Goal: Task Accomplishment & Management: Manage account settings

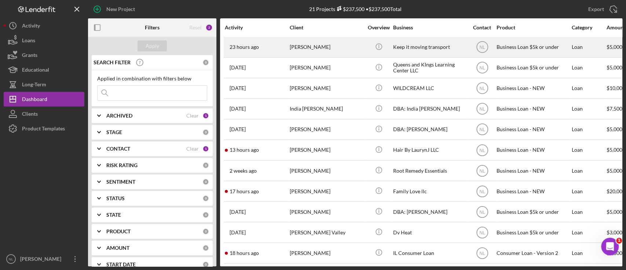
click at [263, 48] on div "23 hours ago [PERSON_NAME]" at bounding box center [257, 46] width 64 height 19
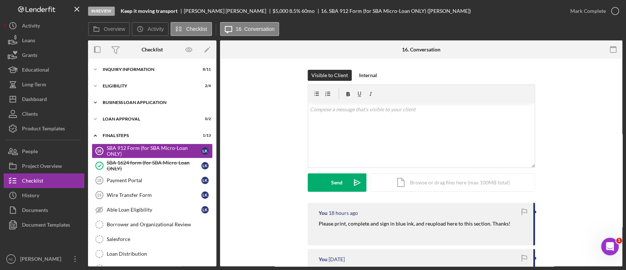
click at [138, 104] on div "Icon/Expander BUSINESS LOAN APPLICATION 4 / 11" at bounding box center [152, 102] width 128 height 15
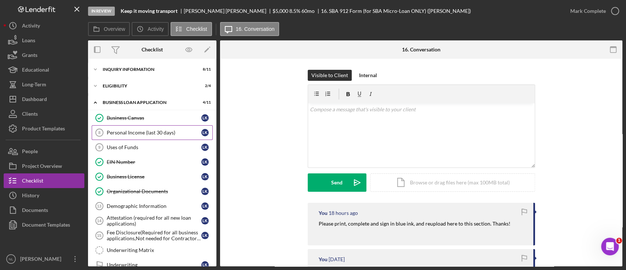
click at [134, 130] on div "Personal Income (last 30 days)" at bounding box center [154, 133] width 95 height 6
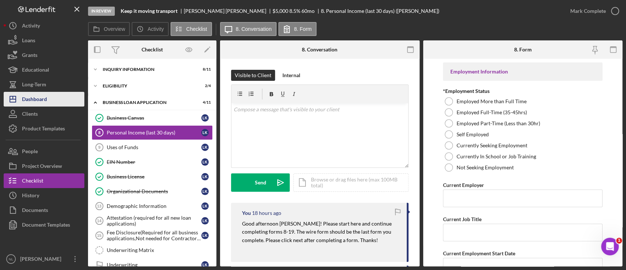
click at [54, 97] on button "Icon/Dashboard Dashboard" at bounding box center [44, 99] width 81 height 15
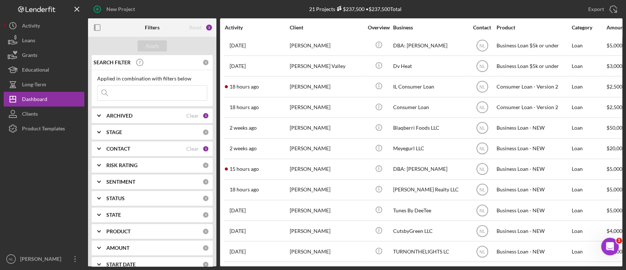
scroll to position [211, 0]
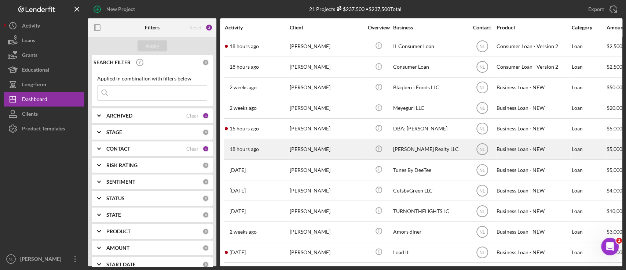
click at [296, 141] on div "[PERSON_NAME]" at bounding box center [326, 148] width 73 height 19
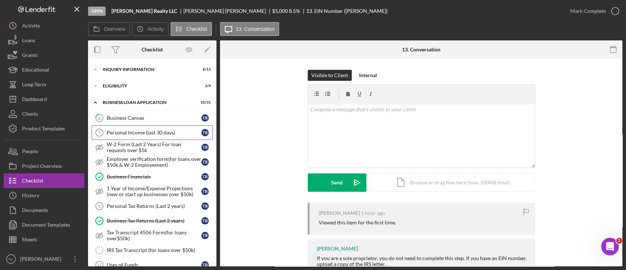
click at [145, 134] on div "Personal Income (last 30 days)" at bounding box center [154, 133] width 95 height 6
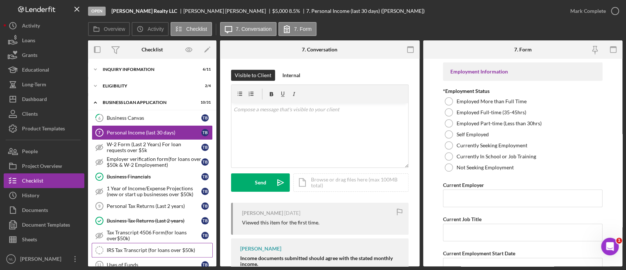
scroll to position [140, 0]
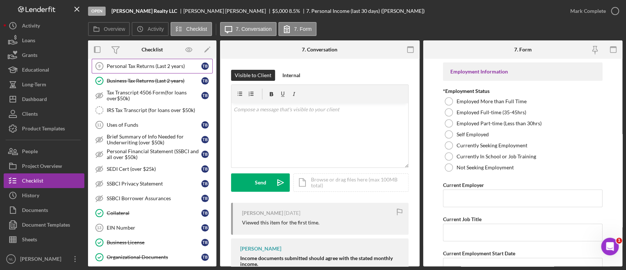
click at [132, 69] on link "Personal Tax Returns (Last 2 years) 9 Personal Tax Returns (Last 2 years) T B" at bounding box center [152, 66] width 121 height 15
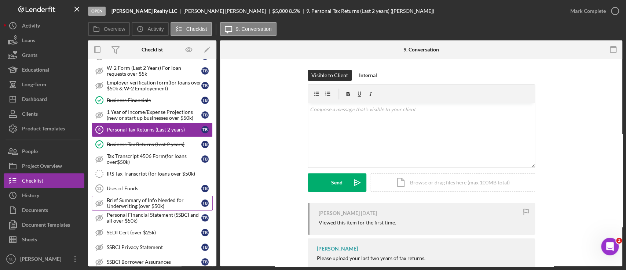
scroll to position [61, 0]
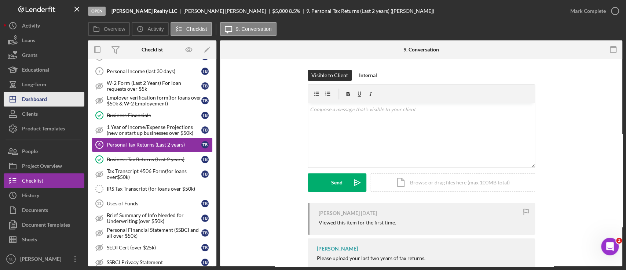
click at [54, 94] on button "Icon/Dashboard Dashboard" at bounding box center [44, 99] width 81 height 15
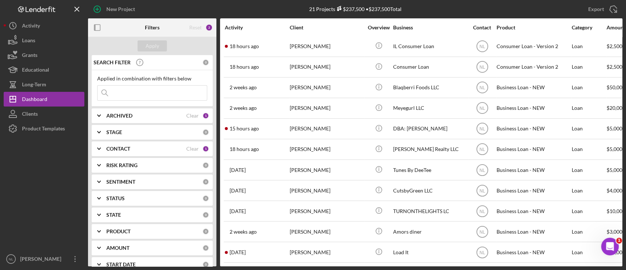
scroll to position [211, 0]
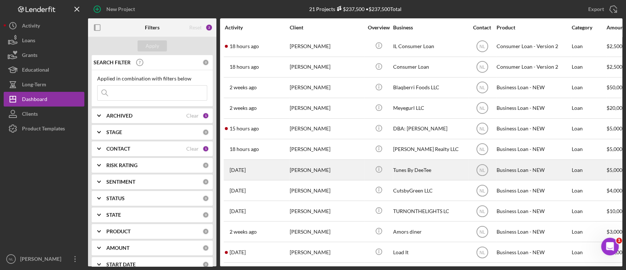
click at [317, 160] on div "[PERSON_NAME]" at bounding box center [326, 169] width 73 height 19
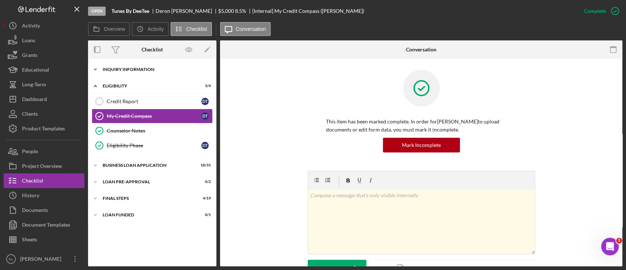
click at [139, 66] on div "Icon/Expander INQUIRY INFORMATION 10 / 11" at bounding box center [152, 69] width 128 height 15
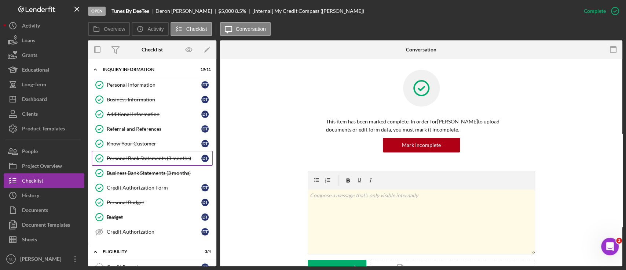
scroll to position [124, 0]
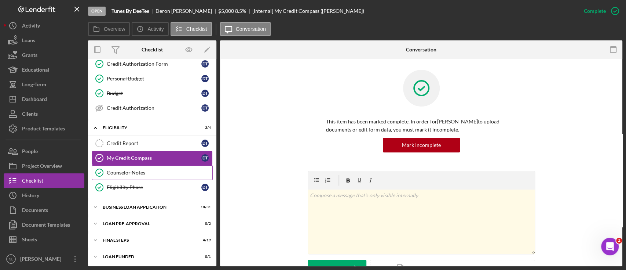
click at [141, 170] on div "Counselor Notes" at bounding box center [160, 173] width 106 height 6
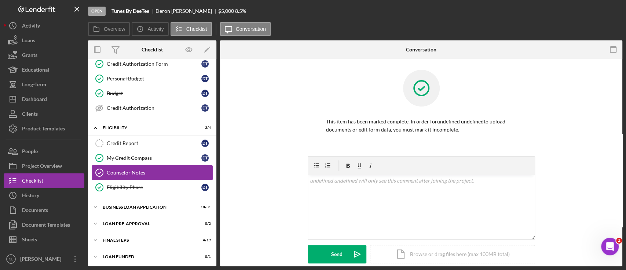
scroll to position [124, 0]
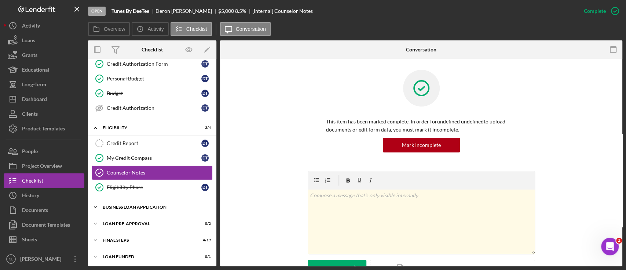
click at [139, 205] on div "BUSINESS LOAN APPLICATION" at bounding box center [155, 207] width 105 height 4
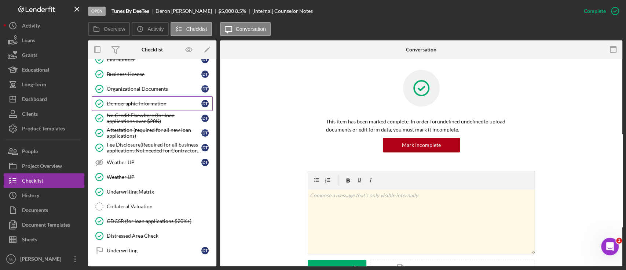
scroll to position [543, 0]
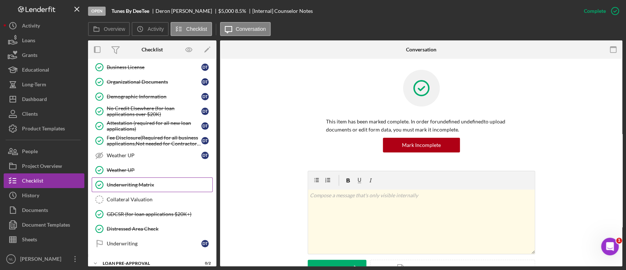
click at [148, 182] on div "Underwriting Matrix" at bounding box center [160, 185] width 106 height 6
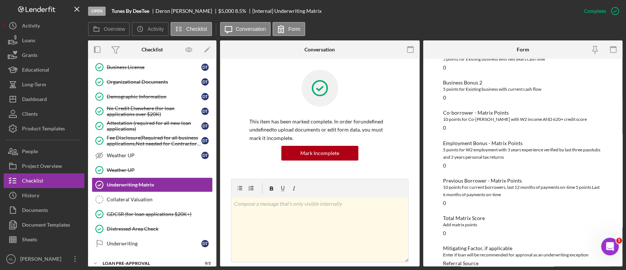
scroll to position [252, 0]
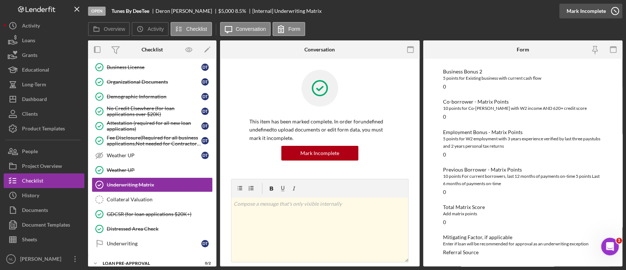
click at [588, 12] on div "Mark Incomplete" at bounding box center [586, 11] width 39 height 15
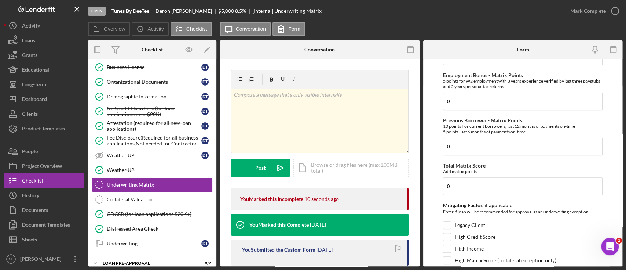
scroll to position [350, 0]
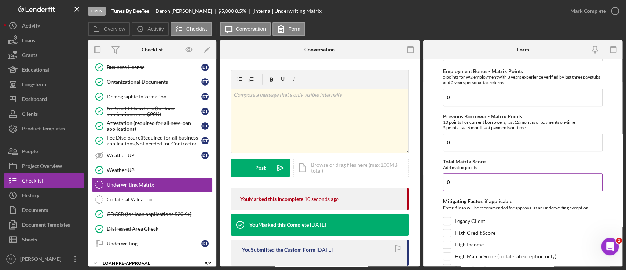
click at [461, 179] on input "0" at bounding box center [523, 182] width 160 height 18
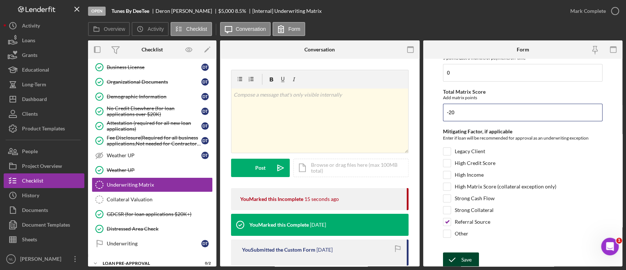
type input "-20"
click at [462, 255] on div "Save" at bounding box center [467, 259] width 10 height 15
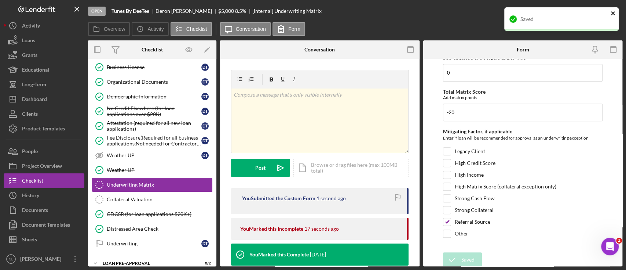
click at [614, 13] on icon "close" at bounding box center [613, 13] width 5 height 6
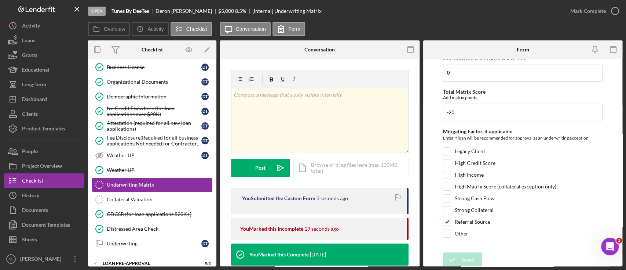
scroll to position [0, 0]
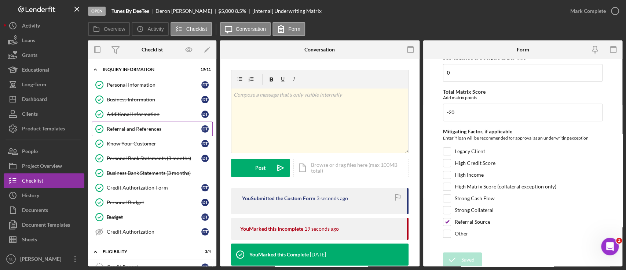
click at [150, 125] on link "Referral and References [PERSON_NAME] and References D T" at bounding box center [152, 128] width 121 height 15
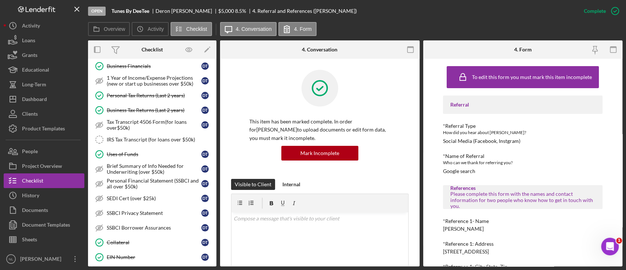
scroll to position [581, 0]
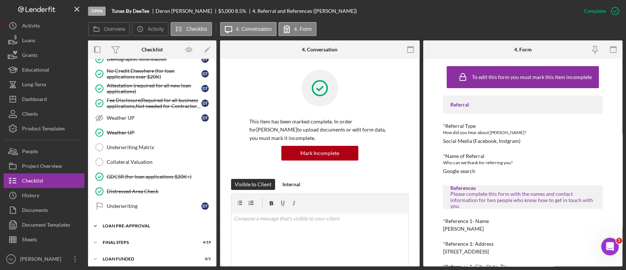
click at [151, 223] on div "LOAN PRE-APPROVAL" at bounding box center [155, 225] width 105 height 4
click at [134, 240] on div "FINAL STEPS" at bounding box center [155, 242] width 105 height 4
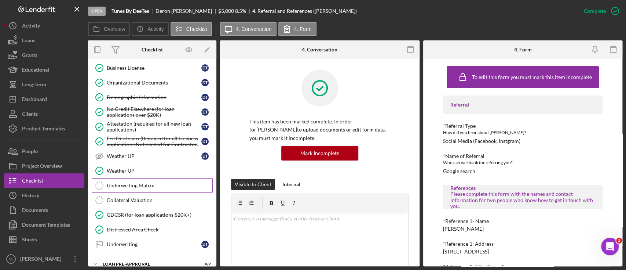
scroll to position [543, 0]
click at [141, 177] on link "Underwriting Matrix Underwriting Matrix" at bounding box center [152, 184] width 121 height 15
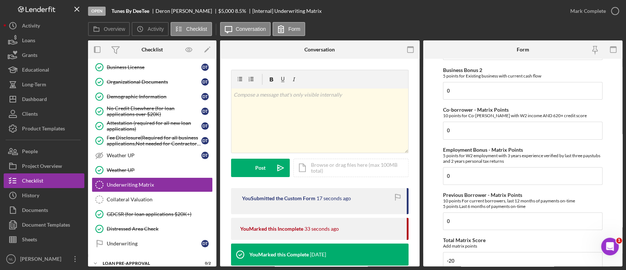
scroll to position [420, 0]
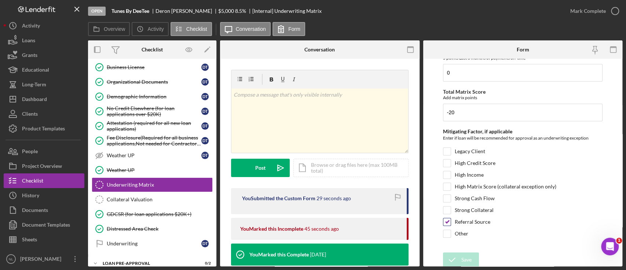
click at [448, 220] on input "Referral Source" at bounding box center [447, 221] width 7 height 7
checkbox input "false"
click at [447, 231] on input "Other" at bounding box center [447, 233] width 7 height 7
checkbox input "false"
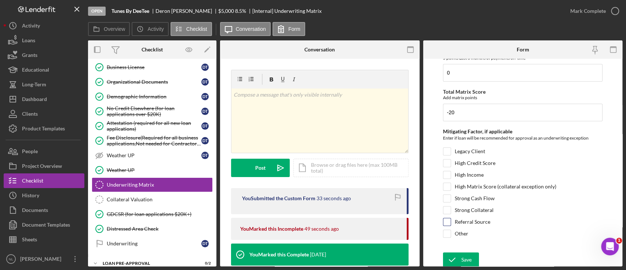
click at [444, 220] on input "Referral Source" at bounding box center [447, 221] width 7 height 7
checkbox input "true"
drag, startPoint x: 444, startPoint y: 220, endPoint x: 520, endPoint y: 149, distance: 103.9
click at [520, 149] on div "Mitigating Factor, if applicable Enter if loan will be recommended for approval…" at bounding box center [523, 184] width 160 height 113
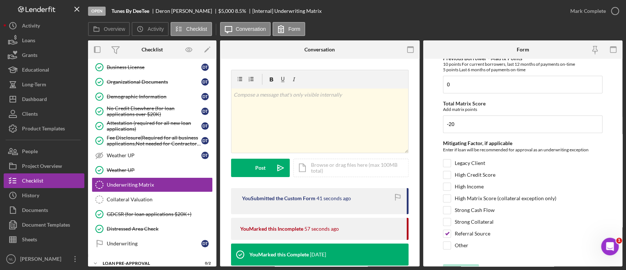
scroll to position [0, 0]
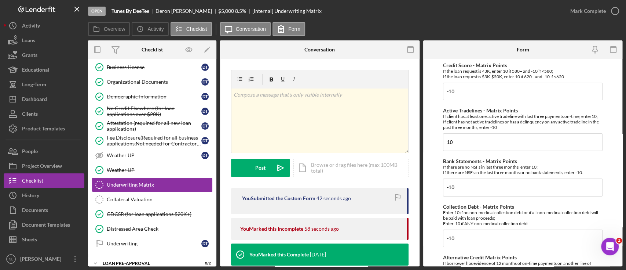
click at [595, 19] on div "Mark Complete" at bounding box center [592, 11] width 59 height 22
click at [588, 11] on div "Mark Complete" at bounding box center [589, 11] width 36 height 15
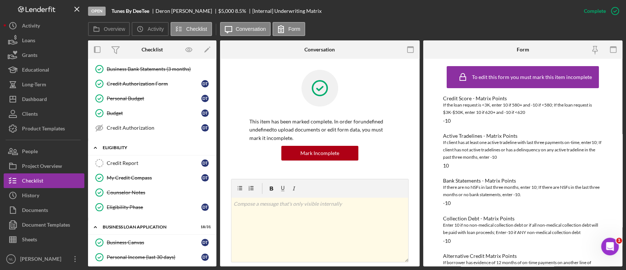
scroll to position [158, 0]
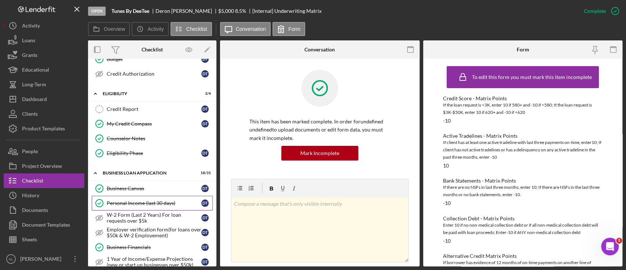
click at [146, 204] on div "Personal Income (last 30 days)" at bounding box center [154, 203] width 95 height 6
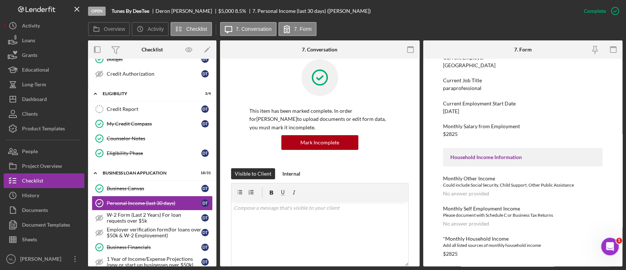
scroll to position [10, 0]
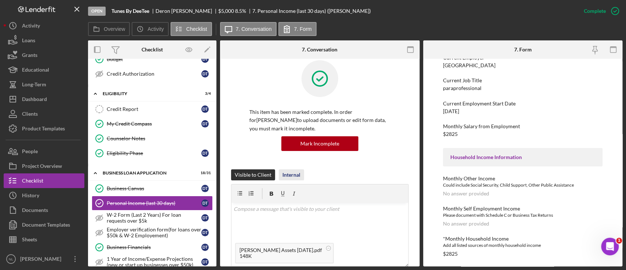
click at [291, 173] on div "Internal" at bounding box center [292, 174] width 18 height 11
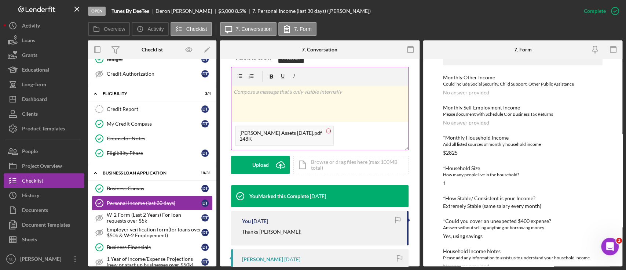
scroll to position [65, 0]
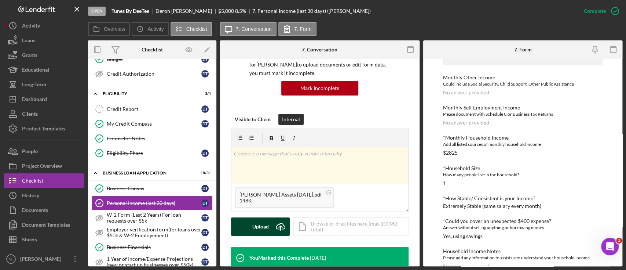
click at [272, 225] on icon "Icon/Upload" at bounding box center [281, 226] width 18 height 18
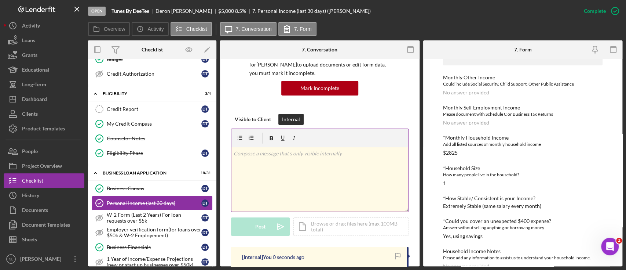
scroll to position [175, 0]
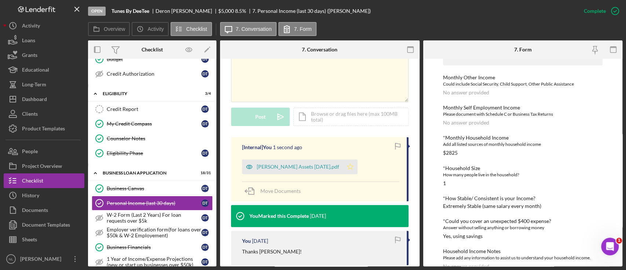
click at [357, 174] on icon "Icon/Star" at bounding box center [350, 166] width 15 height 15
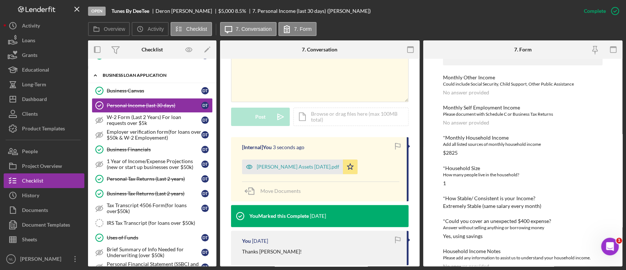
scroll to position [255, 0]
click at [151, 176] on div "Personal Tax Returns (Last 2 years)" at bounding box center [154, 179] width 95 height 6
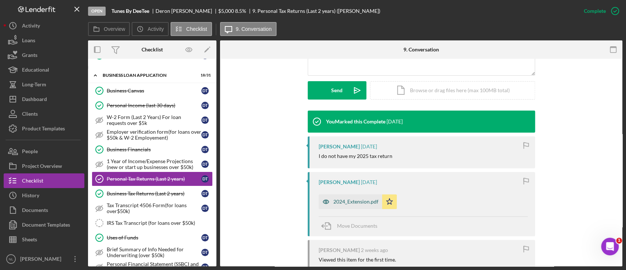
scroll to position [253, 0]
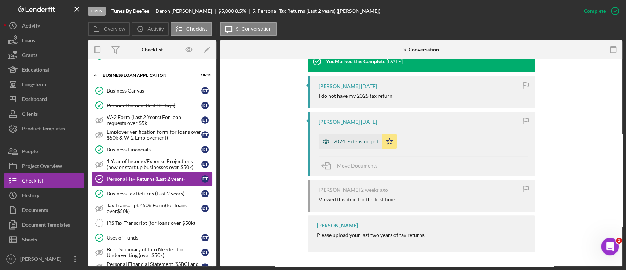
click at [359, 144] on div "2024_Extension.pdf" at bounding box center [350, 141] width 63 height 15
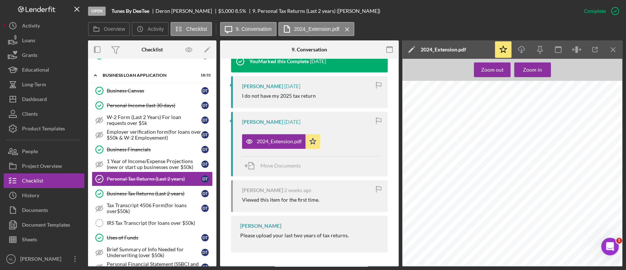
scroll to position [0, 0]
click at [616, 51] on icon "Icon/Menu Close" at bounding box center [613, 49] width 17 height 17
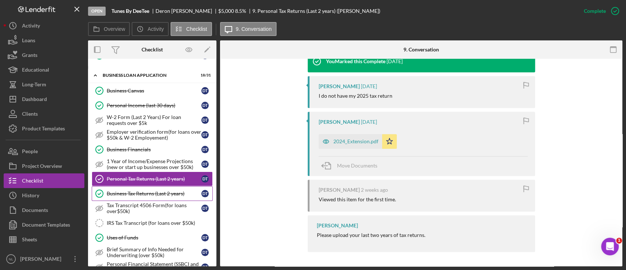
click at [149, 190] on div "Business Tax Returns (Last 2 years)" at bounding box center [154, 193] width 95 height 6
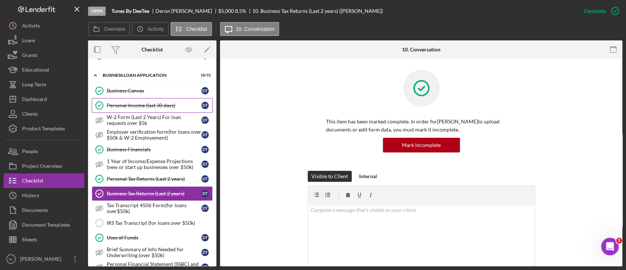
click at [117, 99] on link "Personal Income (last 30 days) Personal Income (last 30 days) D T" at bounding box center [152, 105] width 121 height 15
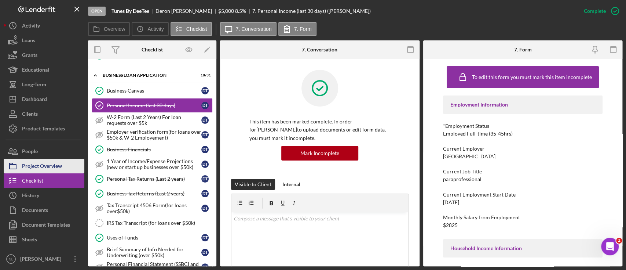
click at [46, 163] on div "Project Overview" at bounding box center [42, 167] width 40 height 17
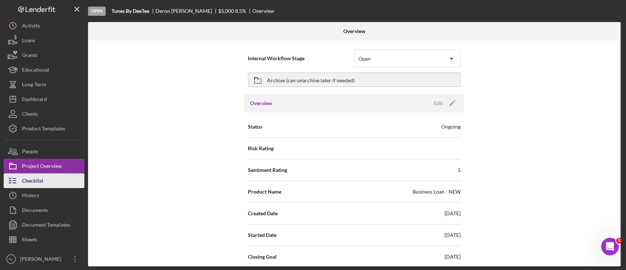
click at [47, 181] on button "Checklist" at bounding box center [44, 180] width 81 height 15
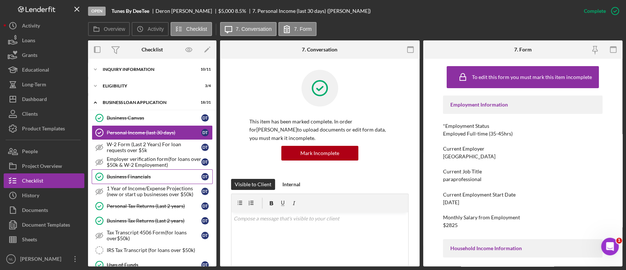
click at [138, 172] on link "Business Financials Business Financials D T" at bounding box center [152, 176] width 121 height 15
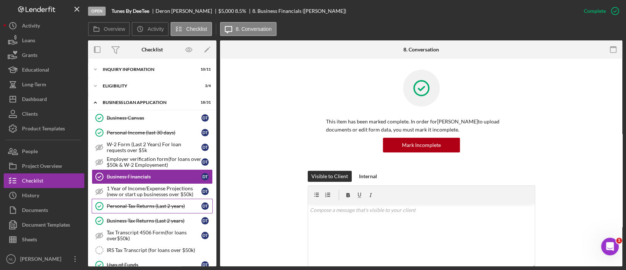
click at [148, 203] on div "Personal Tax Returns (Last 2 years)" at bounding box center [154, 206] width 95 height 6
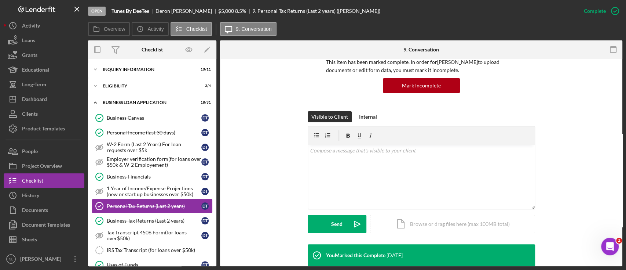
scroll to position [52, 0]
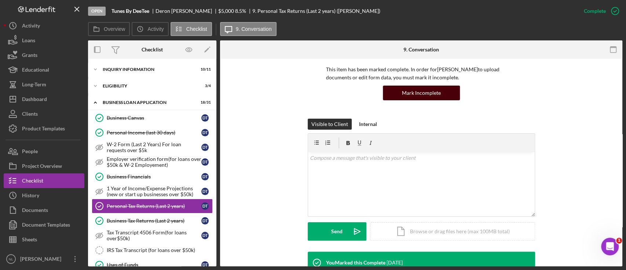
click at [404, 97] on div "Mark Incomplete" at bounding box center [421, 92] width 39 height 15
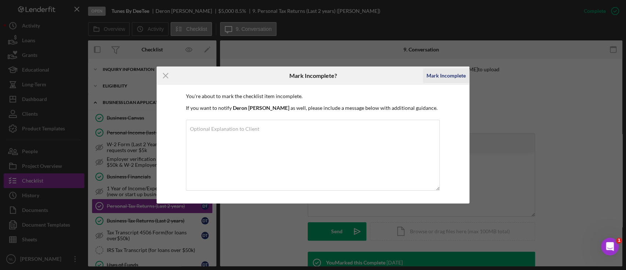
click at [433, 77] on div "Mark Incomplete" at bounding box center [446, 75] width 39 height 15
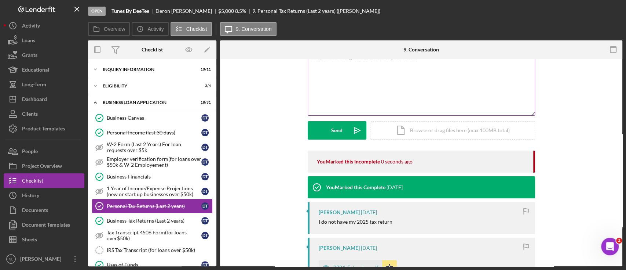
scroll to position [0, 0]
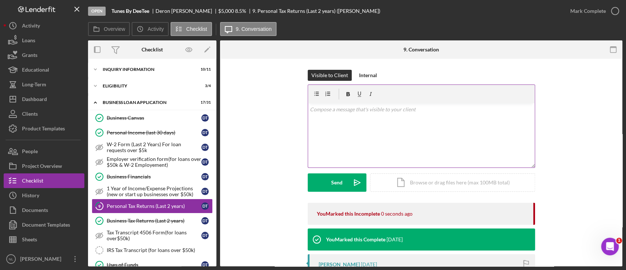
click at [350, 141] on div "v Color teal Color pink Remove color Add row above Add row below Add column bef…" at bounding box center [421, 135] width 227 height 64
click at [349, 140] on div "v Color teal Color pink Remove color Add row above Add row below Add column bef…" at bounding box center [421, 135] width 227 height 64
click at [422, 112] on p "Please upload you.r 2023 tax return [PERSON_NAME]" at bounding box center [421, 109] width 223 height 8
click at [349, 107] on p "Please upload you.r 2023 tax return [PERSON_NAME]! Thanks" at bounding box center [421, 109] width 223 height 8
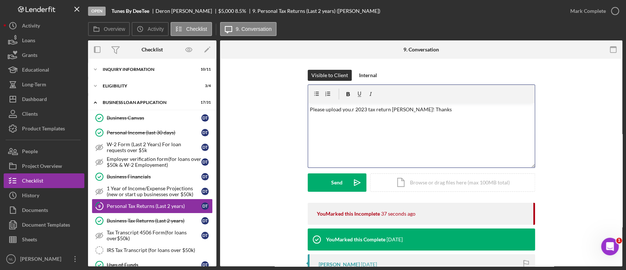
click at [350, 109] on p "Please upload you.r 2023 tax return [PERSON_NAME]! Thanks" at bounding box center [421, 109] width 223 height 8
click at [383, 124] on div "v Color teal Color pink Remove color Add row above Add row below Add column bef…" at bounding box center [421, 135] width 227 height 64
click at [327, 182] on button "Send Icon/icon-invite-send" at bounding box center [337, 182] width 59 height 18
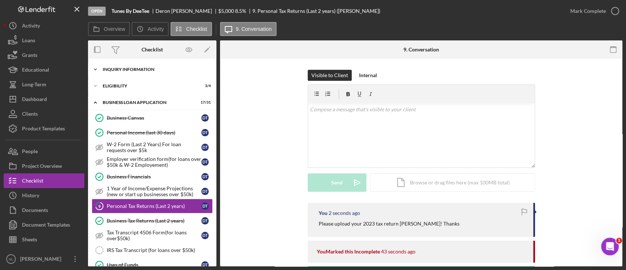
click at [117, 72] on div "Icon/Expander INQUIRY INFORMATION 10 / 11" at bounding box center [152, 69] width 128 height 15
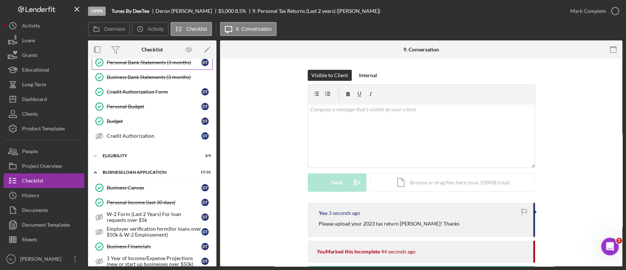
scroll to position [97, 0]
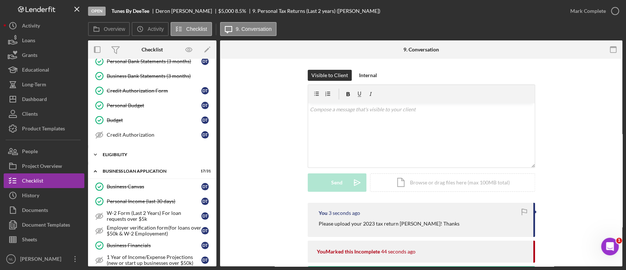
click at [137, 152] on div "ELIGIBILITY" at bounding box center [155, 154] width 105 height 4
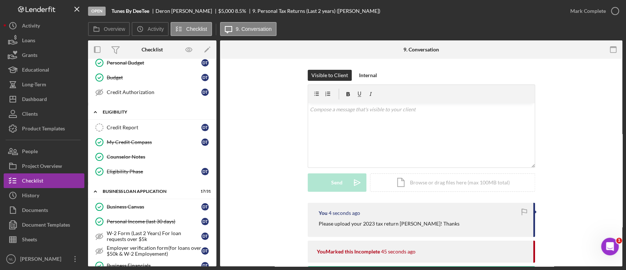
scroll to position [144, 0]
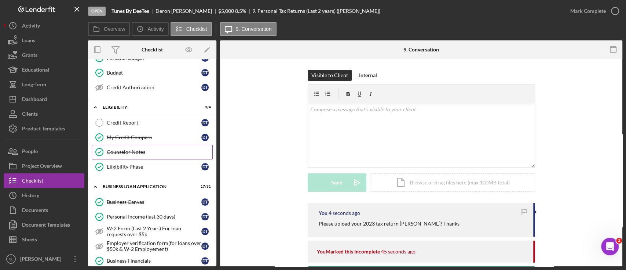
click at [132, 145] on link "Counselor Notes Counselor Notes" at bounding box center [152, 152] width 121 height 15
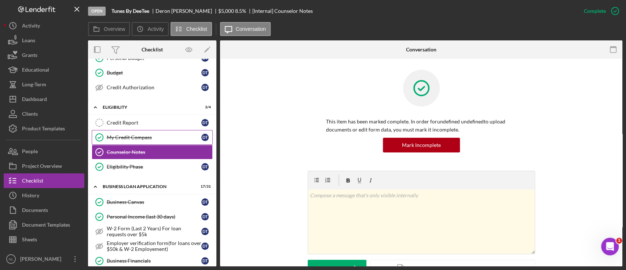
click at [131, 140] on link "My Credit Compass My Credit Compass D T" at bounding box center [152, 137] width 121 height 15
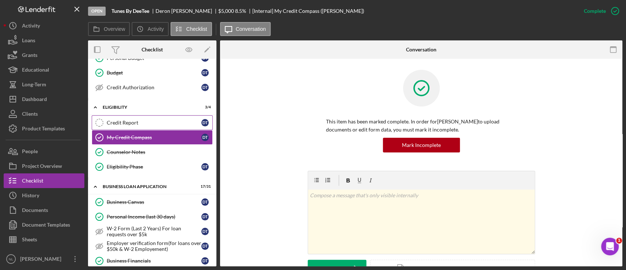
click at [134, 120] on div "Credit Report" at bounding box center [154, 123] width 95 height 6
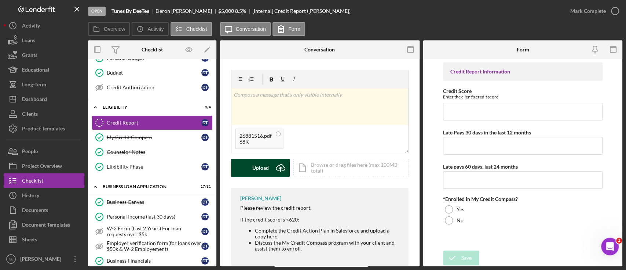
click at [271, 171] on button "Upload Icon/Upload" at bounding box center [260, 168] width 59 height 18
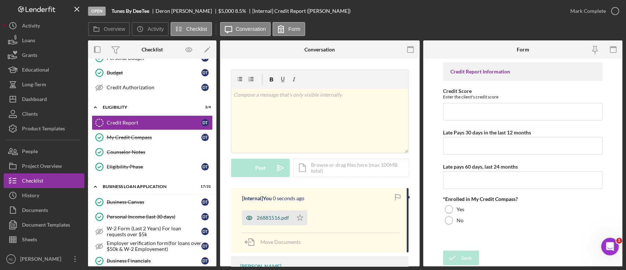
click at [273, 219] on div "26881516.pdf" at bounding box center [273, 218] width 32 height 6
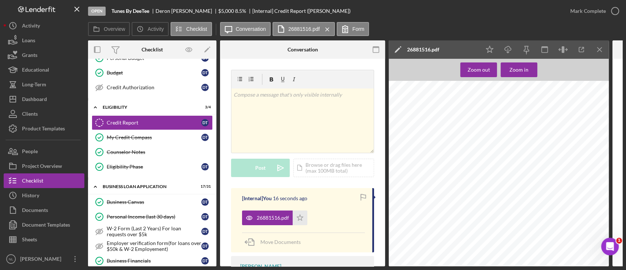
scroll to position [660, 0]
click at [606, 52] on icon "Icon/Menu Close" at bounding box center [600, 49] width 17 height 17
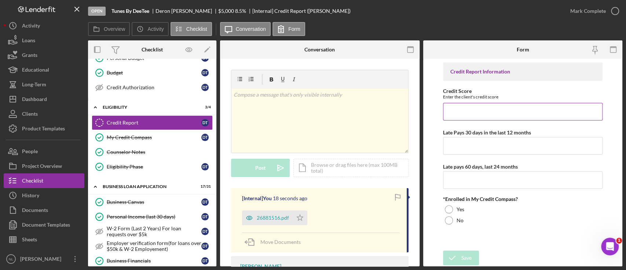
click at [478, 118] on input "Credit Score" at bounding box center [523, 112] width 160 height 18
type input "556"
click at [455, 159] on div "Credit Report Information Credit Score Enter the client's credit score 556 Late…" at bounding box center [523, 154] width 160 height 184
click at [449, 145] on input "Late Pays 30 days in the last 12 months" at bounding box center [523, 146] width 160 height 18
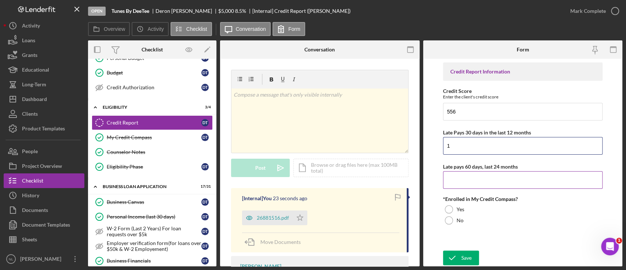
type input "1"
click at [454, 186] on input "Late pays 60 days, last 24 months" at bounding box center [523, 180] width 160 height 18
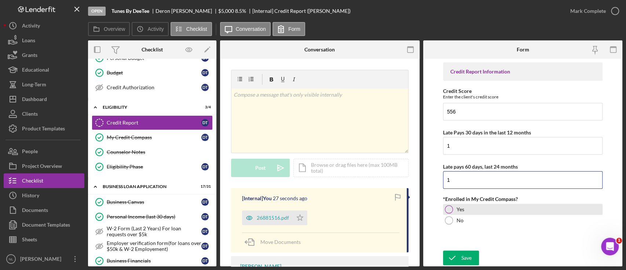
type input "1"
click at [447, 210] on div at bounding box center [449, 209] width 8 height 8
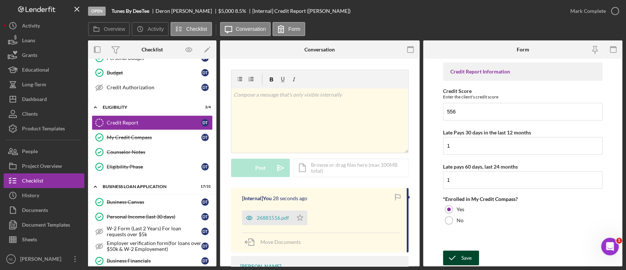
click at [456, 251] on icon "submit" at bounding box center [452, 257] width 18 height 18
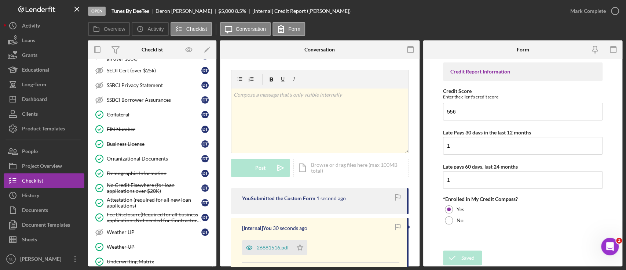
scroll to position [581, 0]
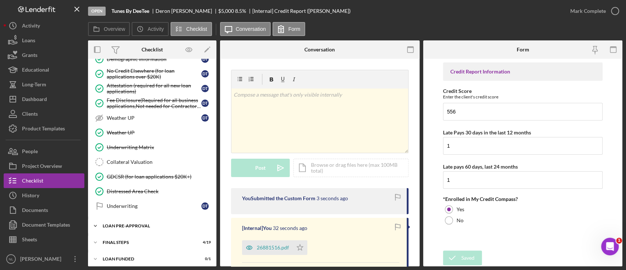
click at [136, 218] on div "Icon/Expander LOAN PRE-APPROVAL 0 / 2" at bounding box center [152, 225] width 128 height 15
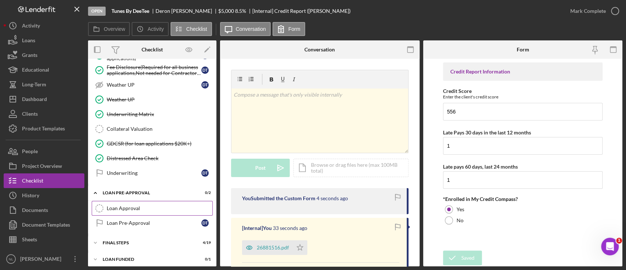
click at [143, 205] on div "Loan Approval" at bounding box center [160, 208] width 106 height 6
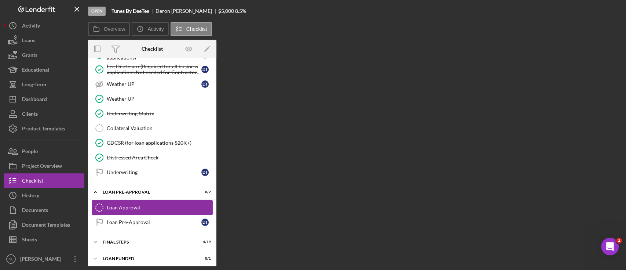
scroll to position [614, 0]
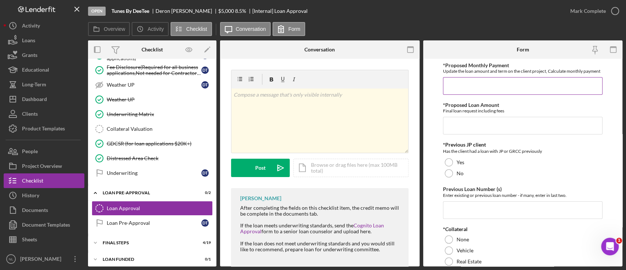
click at [485, 95] on input "*Proposed Monthly Payment" at bounding box center [523, 86] width 160 height 18
click at [486, 130] on input "*Proposed Loan Amount" at bounding box center [523, 126] width 160 height 18
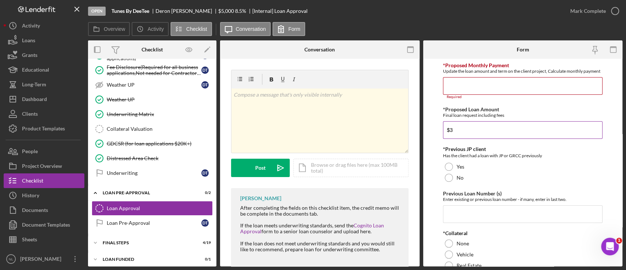
click at [486, 130] on input "$3" at bounding box center [523, 130] width 160 height 18
type input "$3,000"
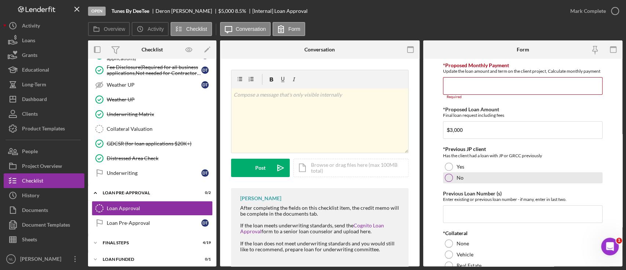
click at [452, 183] on div "No" at bounding box center [523, 177] width 160 height 11
click at [459, 223] on input "Previous Loan Number (s)" at bounding box center [523, 214] width 160 height 18
type input "N"
type input "A"
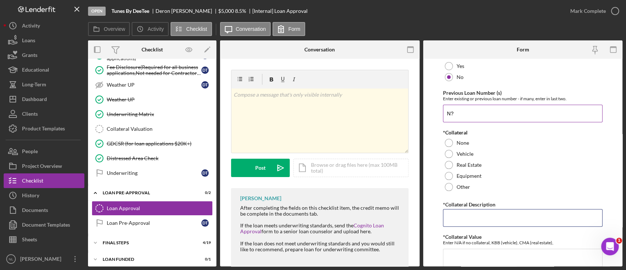
scroll to position [102, 0]
click at [459, 223] on input "*Collateral Description" at bounding box center [523, 216] width 160 height 18
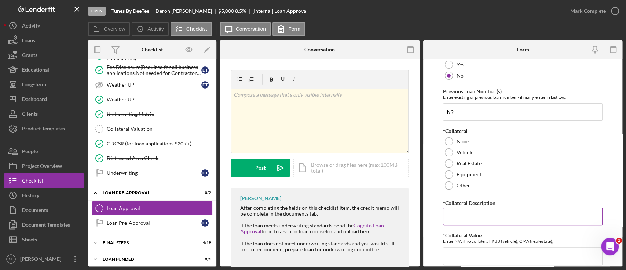
click at [459, 223] on input "*Collateral Description" at bounding box center [523, 216] width 160 height 18
click at [458, 120] on input "N?" at bounding box center [523, 112] width 160 height 18
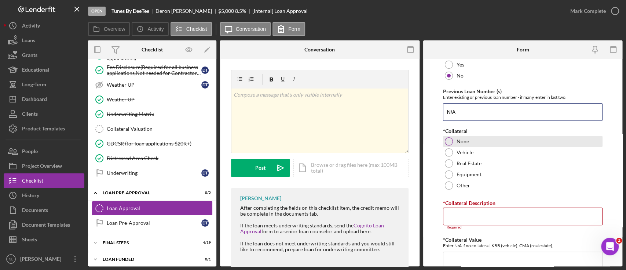
type input "N/A"
click at [457, 144] on label "None" at bounding box center [463, 141] width 12 height 6
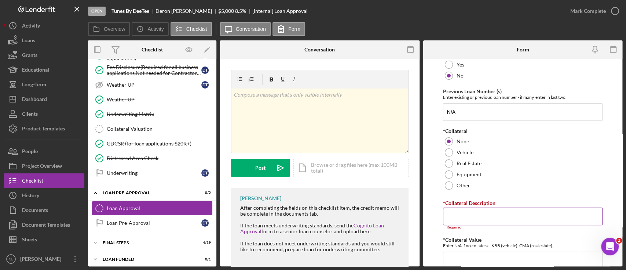
click at [470, 225] on input "*Collateral Description" at bounding box center [523, 216] width 160 height 18
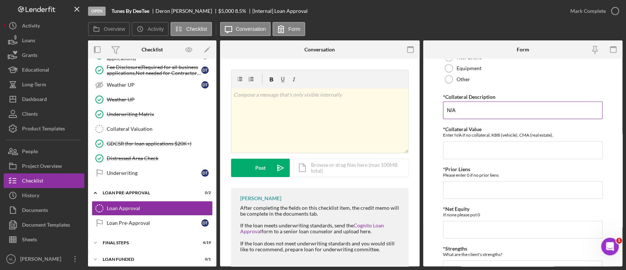
scroll to position [207, 0]
type input "N/A"
click at [461, 165] on div "*Proposed Monthly Payment Update the loan amount and term on the client project…" at bounding box center [523, 129] width 160 height 548
click at [461, 149] on input "*Collateral Value" at bounding box center [523, 151] width 160 height 18
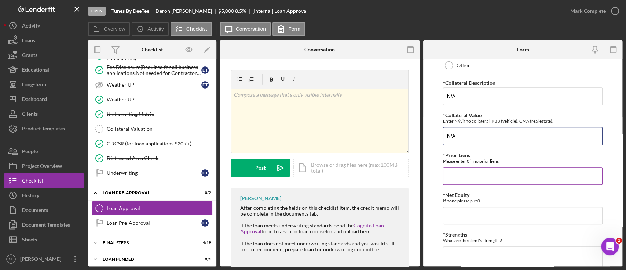
scroll to position [223, 0]
type input "N/A"
click at [460, 174] on input "*Prior Liens" at bounding box center [523, 175] width 160 height 18
type input "0"
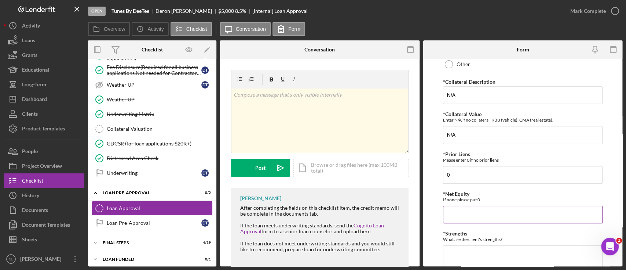
click at [455, 219] on input "*Net Equity" at bounding box center [523, 214] width 160 height 18
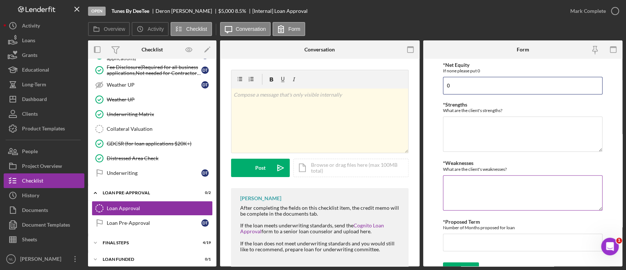
type input "0"
click at [458, 190] on textarea "*Weaknesses" at bounding box center [523, 192] width 160 height 35
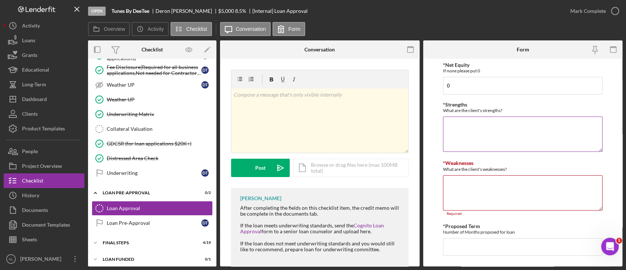
click at [459, 122] on textarea "*Strengths" at bounding box center [523, 133] width 160 height 35
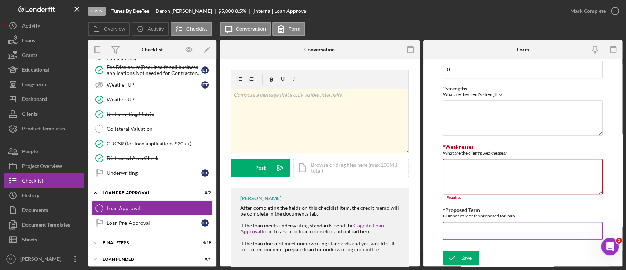
click at [459, 232] on input "*Proposed Term" at bounding box center [523, 231] width 160 height 18
type input "48"
click at [465, 120] on textarea "*Strengths" at bounding box center [523, 113] width 160 height 35
type textarea "none"
click at [464, 166] on textarea "*Weaknesses" at bounding box center [523, 176] width 160 height 35
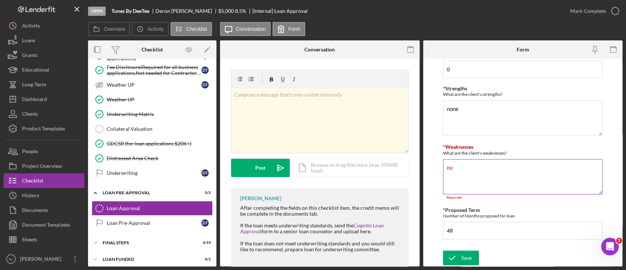
scroll to position [368, 0]
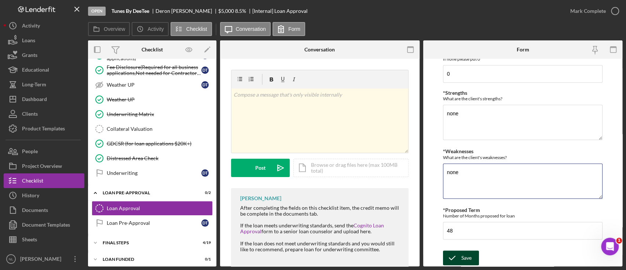
type textarea "none"
click at [458, 251] on icon "submit" at bounding box center [452, 257] width 18 height 18
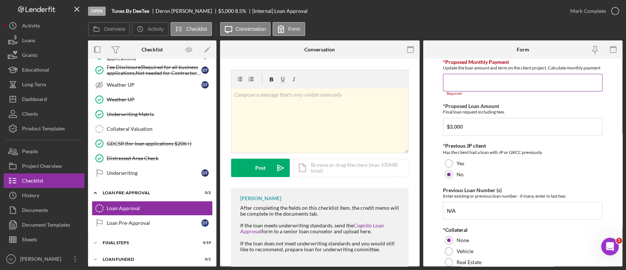
click at [467, 96] on div "Required" at bounding box center [523, 93] width 160 height 4
click at [463, 88] on input "*Proposed Monthly Payment" at bounding box center [523, 83] width 160 height 18
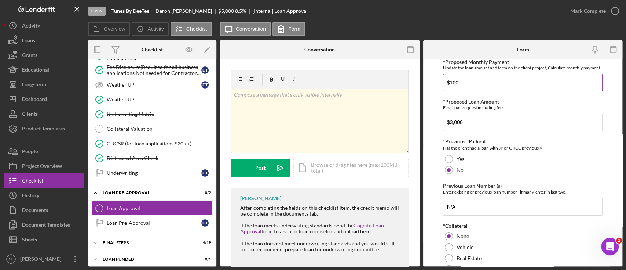
scroll to position [364, 0]
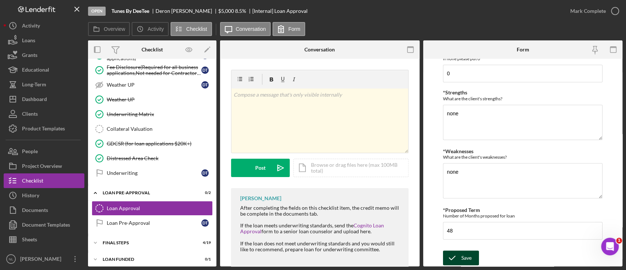
click at [456, 256] on icon "submit" at bounding box center [452, 257] width 18 height 18
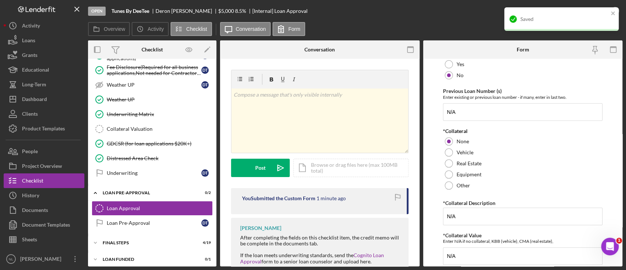
scroll to position [0, 0]
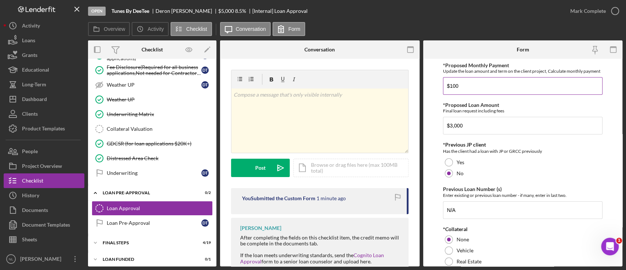
click at [473, 95] on input "$100" at bounding box center [523, 86] width 160 height 18
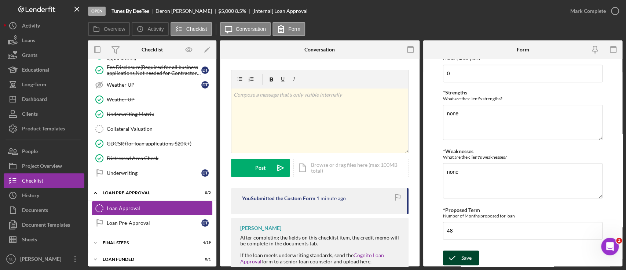
scroll to position [364, 0]
type input "$82.27"
click at [461, 262] on icon "submit" at bounding box center [452, 257] width 18 height 18
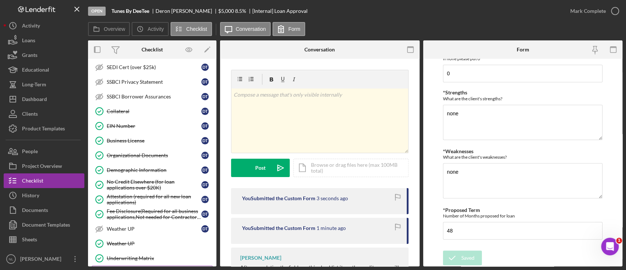
scroll to position [479, 0]
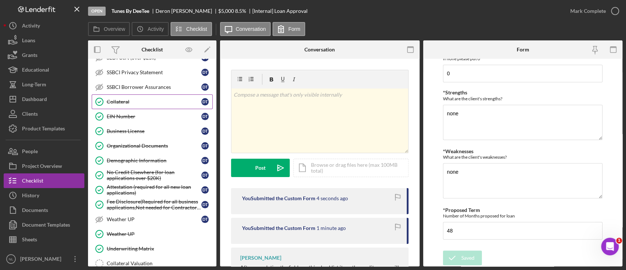
click at [131, 101] on div "Collateral" at bounding box center [154, 102] width 95 height 6
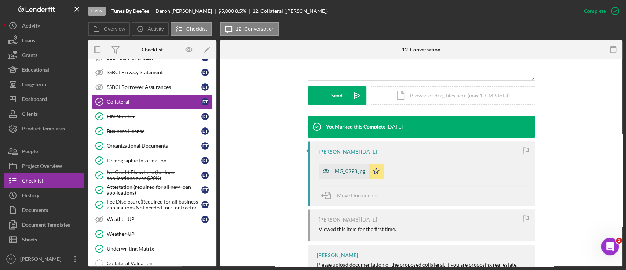
click at [345, 168] on div "IMG_0293.jpg" at bounding box center [350, 171] width 32 height 6
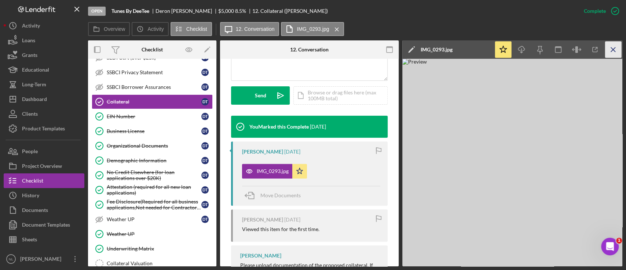
click at [614, 53] on icon "Icon/Menu Close" at bounding box center [613, 49] width 17 height 17
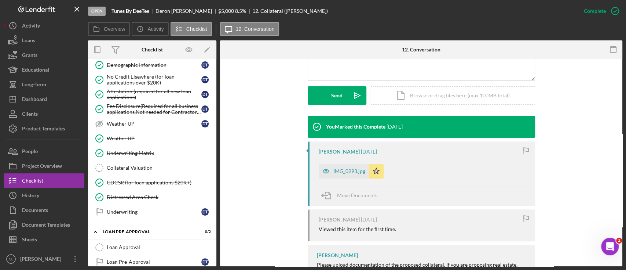
scroll to position [614, 0]
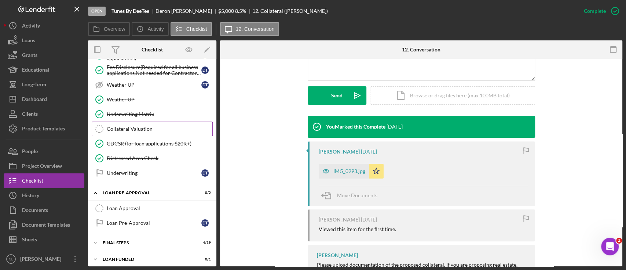
click at [161, 128] on link "Collateral Valuation Collateral Valuation" at bounding box center [152, 128] width 121 height 15
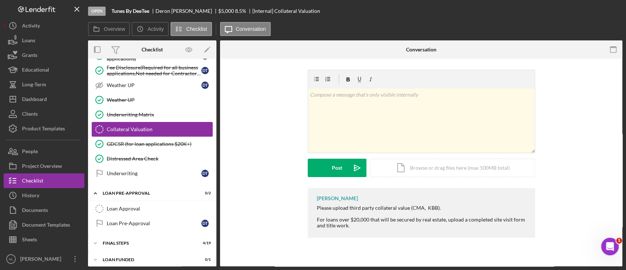
scroll to position [614, 0]
click at [160, 235] on div "Icon/Expander FINAL STEPS 4 / 19" at bounding box center [152, 242] width 128 height 15
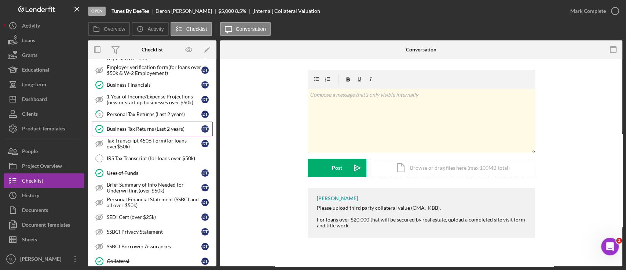
scroll to position [326, 0]
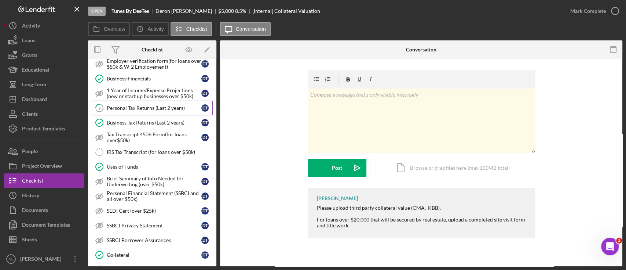
click at [128, 112] on link "9 Personal Tax Returns (Last 2 years) D T" at bounding box center [152, 108] width 121 height 15
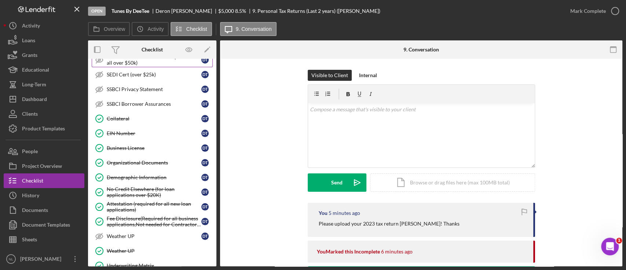
scroll to position [525, 0]
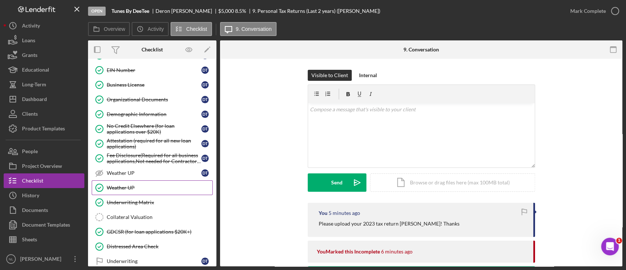
click at [139, 190] on link "Weather UP Weather UP" at bounding box center [152, 187] width 121 height 15
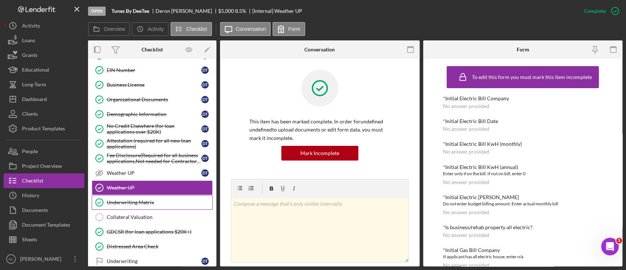
click at [139, 199] on div "Underwriting Matrix" at bounding box center [160, 202] width 106 height 6
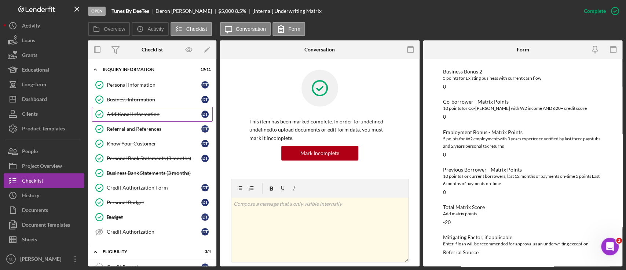
click at [145, 111] on div "Additional Information" at bounding box center [154, 114] width 95 height 6
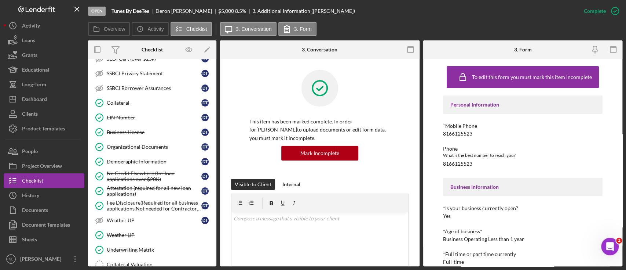
scroll to position [481, 0]
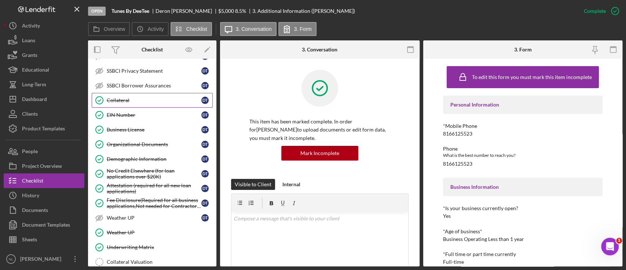
click at [130, 98] on div "Collateral" at bounding box center [154, 100] width 95 height 6
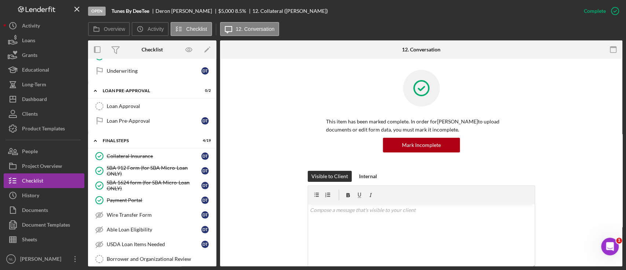
scroll to position [735, 0]
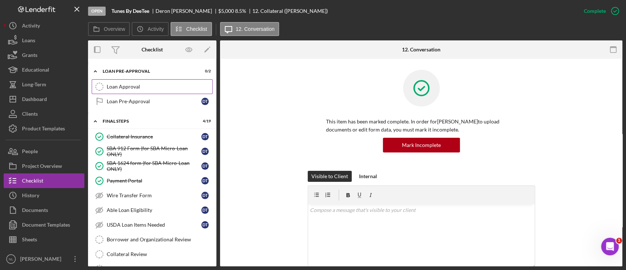
click at [122, 79] on link "Loan Approval Loan Approval" at bounding box center [152, 86] width 121 height 15
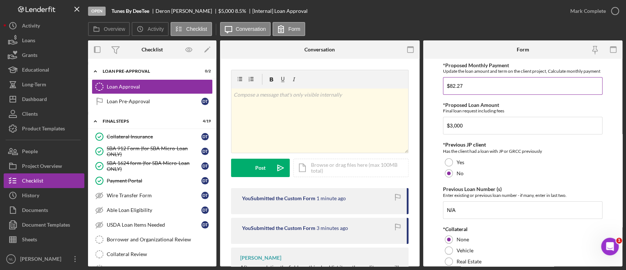
click at [482, 88] on input "$82.27" at bounding box center [523, 86] width 160 height 18
type input "$111"
click at [470, 134] on input "$3,000" at bounding box center [523, 126] width 160 height 18
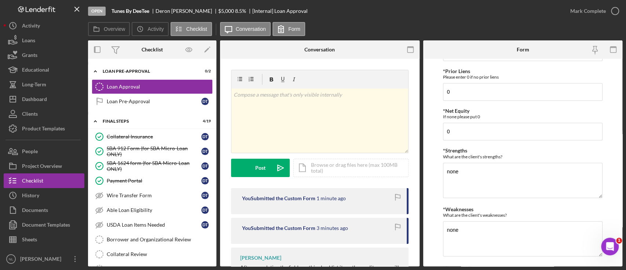
scroll to position [364, 0]
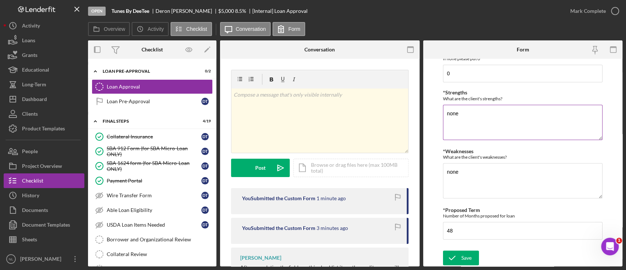
type input "$5,000"
click at [472, 120] on textarea "none" at bounding box center [523, 122] width 160 height 35
type textarea "Collateral"
click at [475, 175] on textarea "none" at bounding box center [523, 180] width 160 height 35
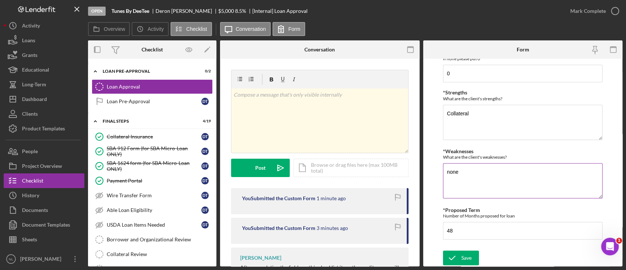
click at [475, 175] on textarea "none" at bounding box center [523, 180] width 160 height 35
type textarea "Collections, NSF's, Low Credit"
click at [457, 255] on icon "submit" at bounding box center [452, 257] width 18 height 18
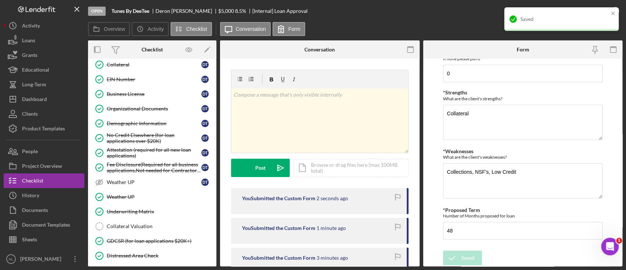
scroll to position [507, 0]
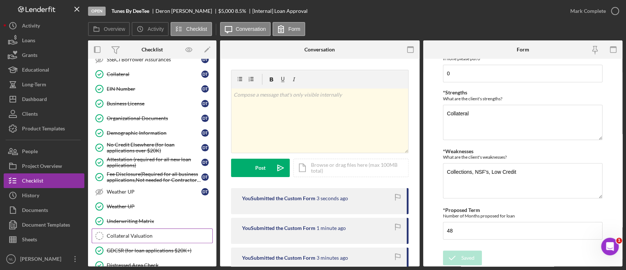
click at [149, 234] on div "Collateral Valuation" at bounding box center [160, 236] width 106 height 6
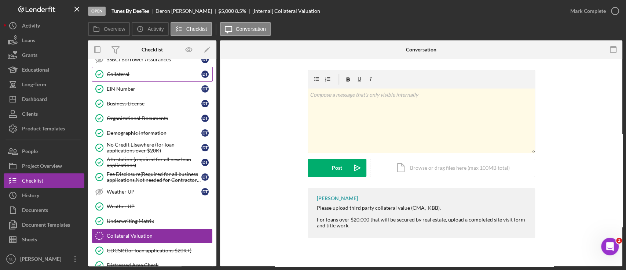
click at [135, 77] on link "Collateral Collateral D T" at bounding box center [152, 74] width 121 height 15
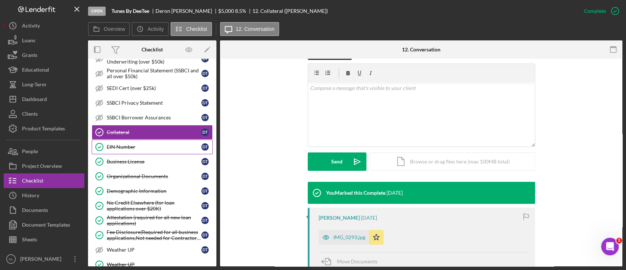
scroll to position [437, 0]
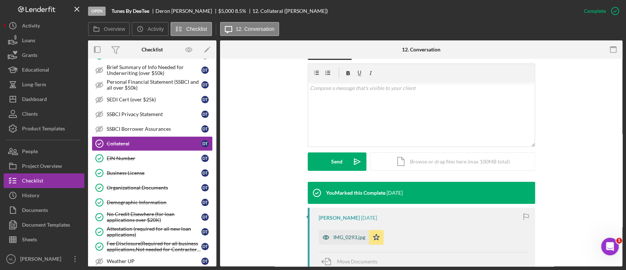
click at [342, 237] on div "IMG_0293.jpg" at bounding box center [350, 237] width 32 height 6
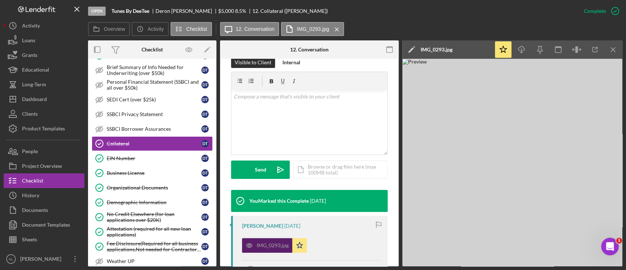
scroll to position [130, 0]
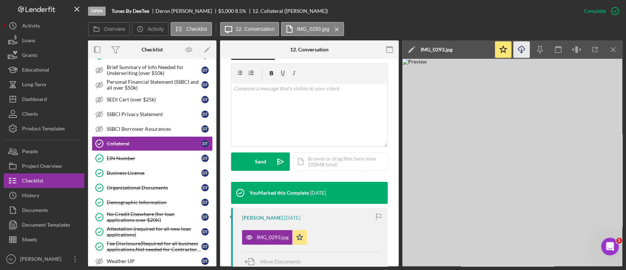
click at [522, 48] on icon "Icon/Download" at bounding box center [522, 49] width 17 height 17
click at [517, 54] on icon "Icon/Download" at bounding box center [522, 49] width 17 height 17
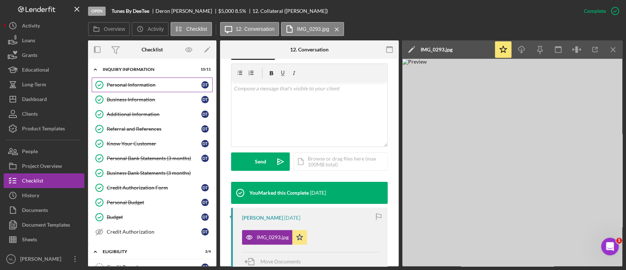
click at [154, 85] on div "Personal Information" at bounding box center [154, 85] width 95 height 6
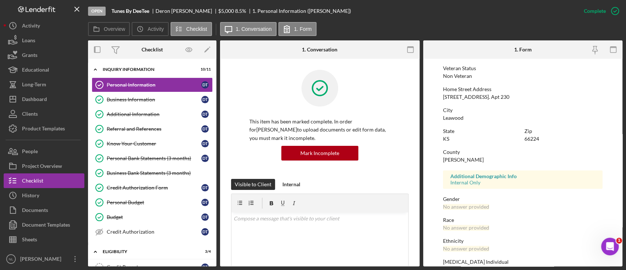
scroll to position [98, 0]
click at [528, 137] on div "66224" at bounding box center [532, 138] width 15 height 6
copy div "66224"
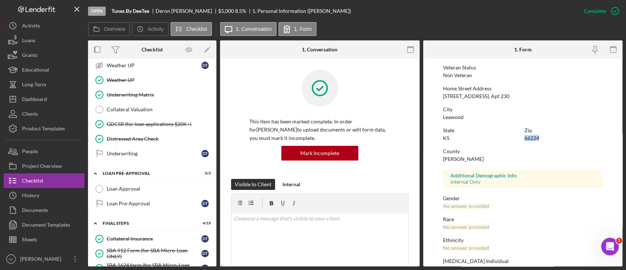
scroll to position [638, 0]
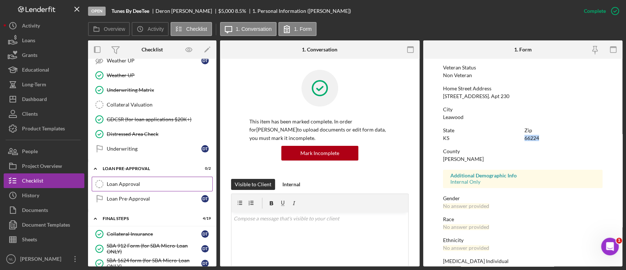
click at [133, 182] on div "Loan Approval" at bounding box center [160, 184] width 106 height 6
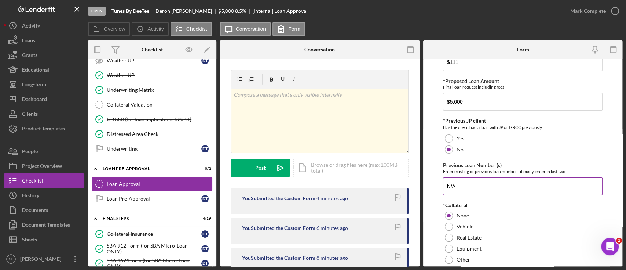
scroll to position [12, 0]
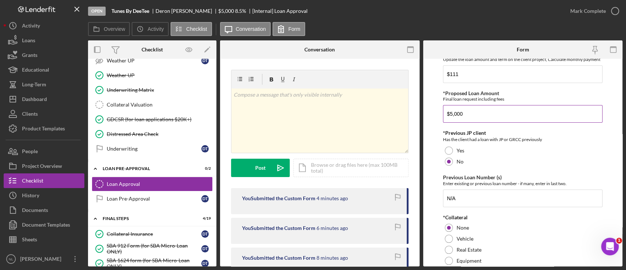
click at [476, 123] on input "$5,000" at bounding box center [523, 114] width 160 height 18
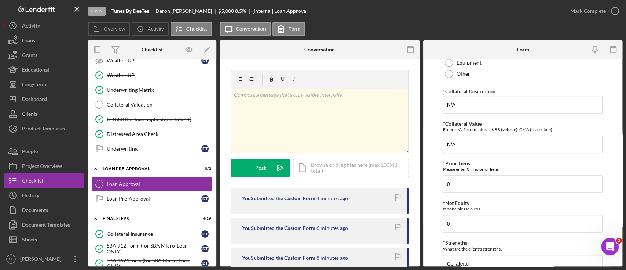
scroll to position [208, 0]
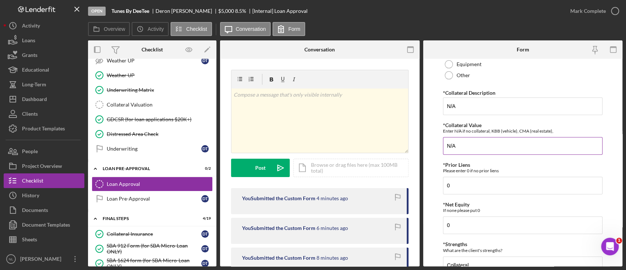
click at [472, 152] on input "N/A" at bounding box center [523, 146] width 160 height 18
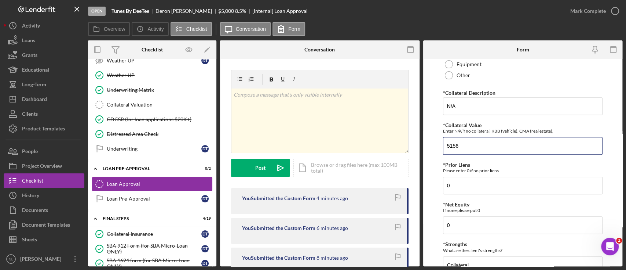
type input "5156"
click at [430, 131] on form "*Proposed Monthly Payment Update the loan amount and term on the client project…" at bounding box center [523, 162] width 200 height 207
click at [480, 110] on input "N/A" at bounding box center [523, 106] width 160 height 18
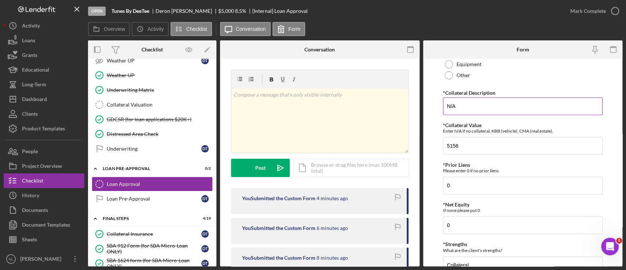
click at [480, 110] on input "N/A" at bounding box center [523, 106] width 160 height 18
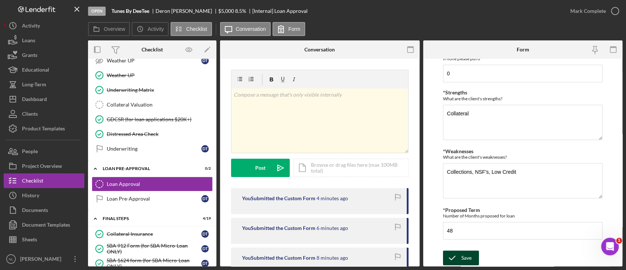
type input "2009 Ford Escape"
click at [456, 257] on icon "submit" at bounding box center [452, 257] width 18 height 18
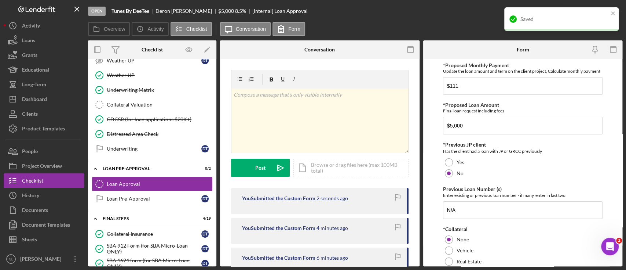
click at [612, 9] on div "Saved" at bounding box center [562, 18] width 114 height 23
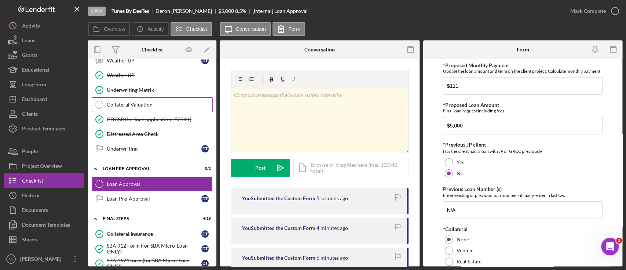
click at [156, 102] on div "Collateral Valuation" at bounding box center [160, 105] width 106 height 6
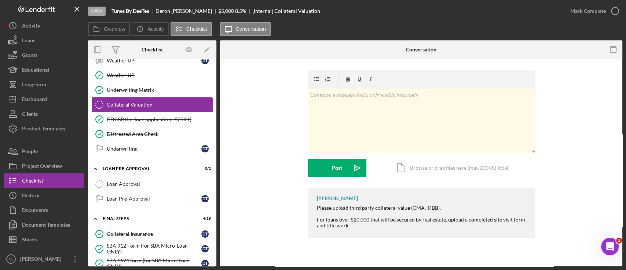
scroll to position [471, 0]
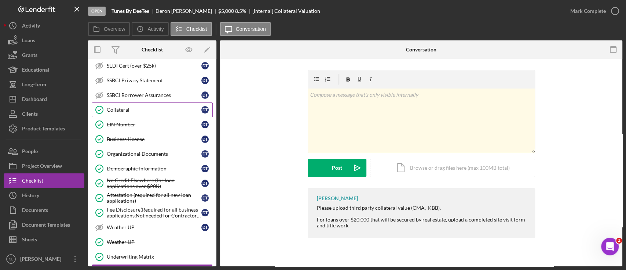
click at [153, 102] on link "Collateral Collateral D T" at bounding box center [152, 109] width 121 height 15
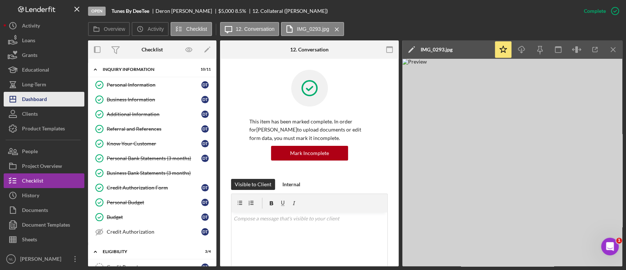
click at [40, 104] on div "Dashboard" at bounding box center [34, 100] width 25 height 17
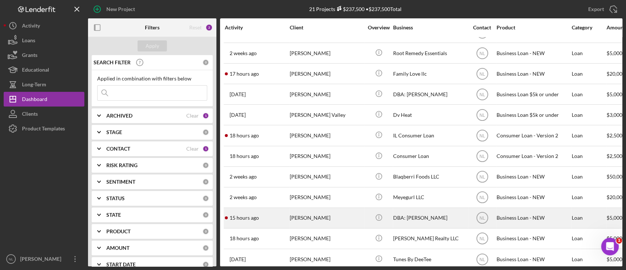
scroll to position [211, 0]
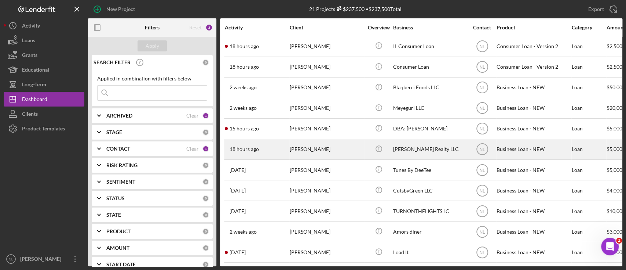
click at [277, 141] on div "18 hours ago [PERSON_NAME]" at bounding box center [257, 148] width 64 height 19
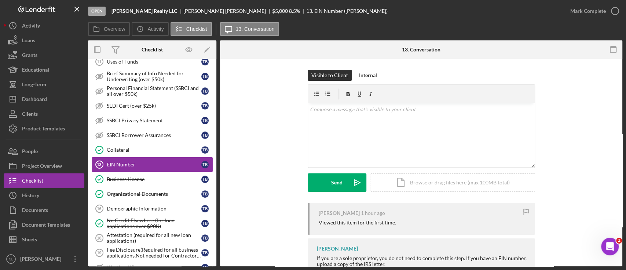
scroll to position [14, 0]
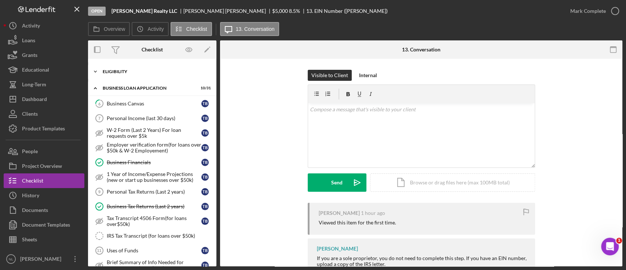
click at [146, 72] on div "ELIGIBILITY" at bounding box center [155, 71] width 105 height 4
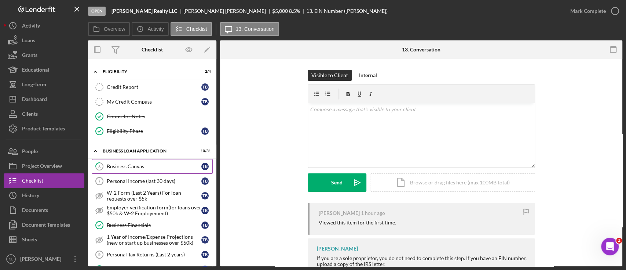
scroll to position [68, 0]
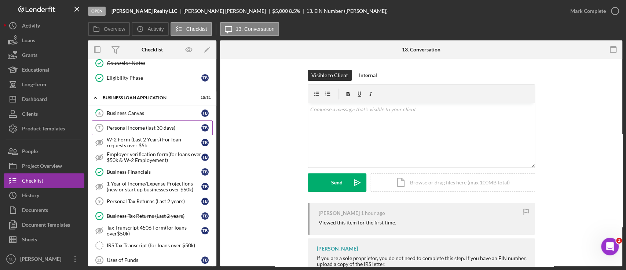
click at [139, 125] on div "Personal Income (last 30 days)" at bounding box center [154, 128] width 95 height 6
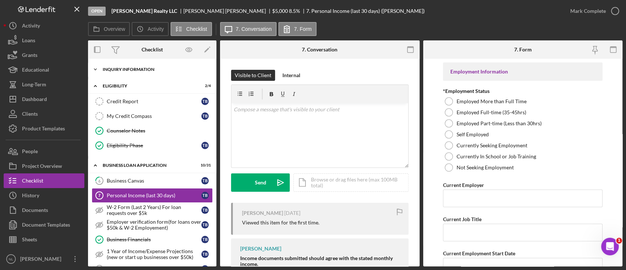
click at [134, 64] on div "Icon/Expander INQUIRY INFORMATION 6 / 11" at bounding box center [152, 69] width 128 height 15
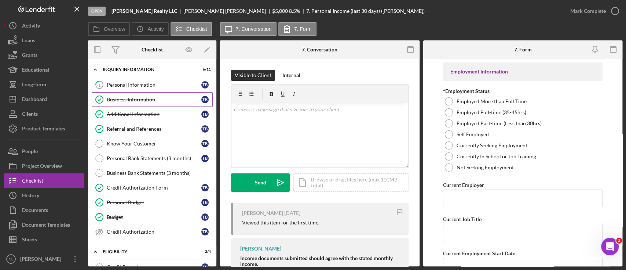
click at [136, 99] on div "Business Information" at bounding box center [154, 100] width 95 height 6
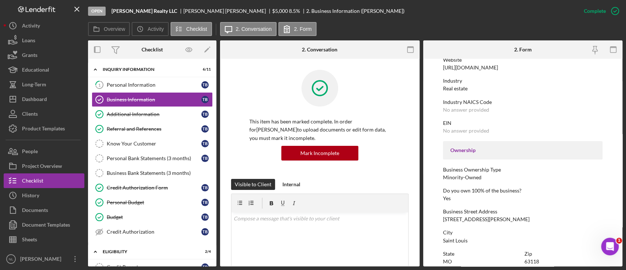
scroll to position [171, 0]
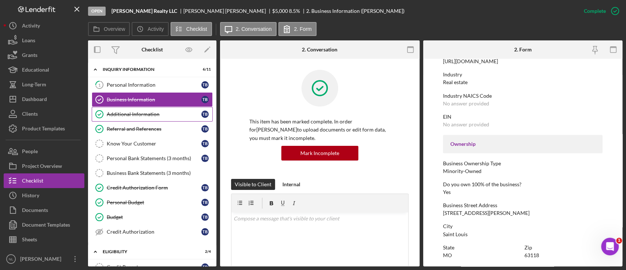
click at [120, 107] on link "Additional Information Additional Information T B" at bounding box center [152, 114] width 121 height 15
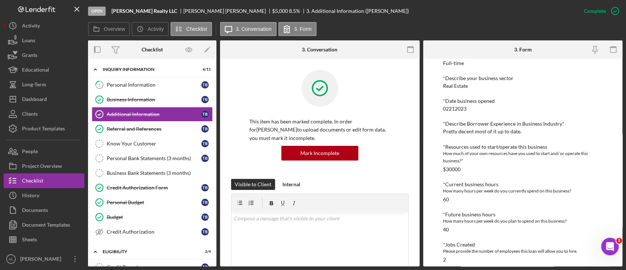
scroll to position [196, 0]
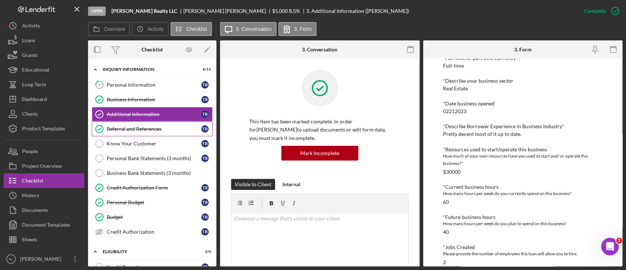
click at [147, 132] on link "Referral and References [PERSON_NAME] and References T B" at bounding box center [152, 128] width 121 height 15
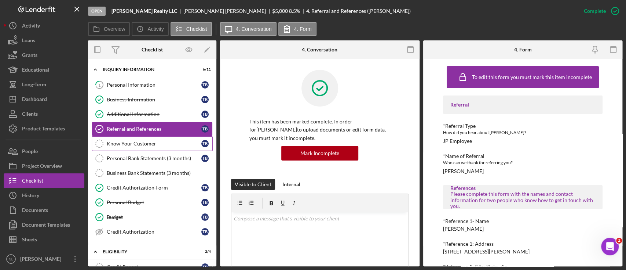
click at [142, 142] on div "Know Your Customer" at bounding box center [154, 144] width 95 height 6
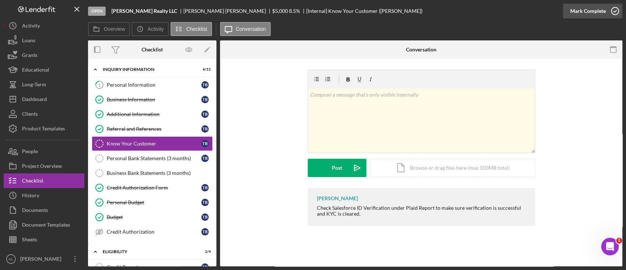
click at [596, 7] on div "Mark Complete" at bounding box center [589, 11] width 36 height 15
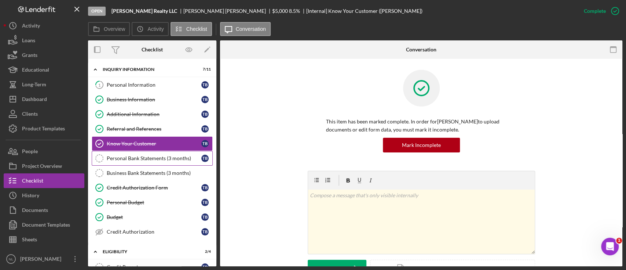
click at [143, 162] on link "Personal Bank Statements (3 months) Personal Bank Statements (3 months) T B" at bounding box center [152, 158] width 121 height 15
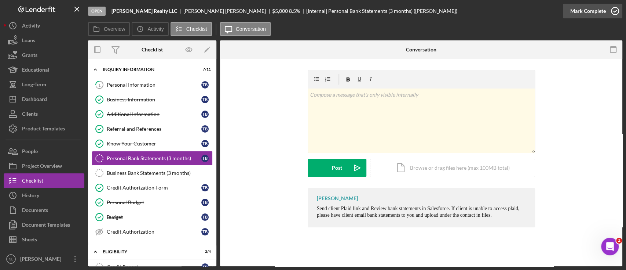
click at [578, 7] on div "Mark Complete" at bounding box center [589, 11] width 36 height 15
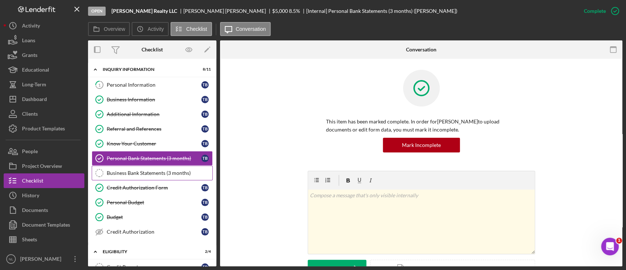
click at [184, 175] on link "Business Bank Statements (3 months) Business Bank Statements (3 months)" at bounding box center [152, 172] width 121 height 15
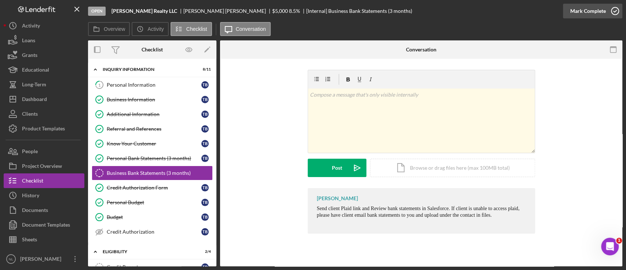
click at [578, 18] on div "Mark Complete" at bounding box center [589, 11] width 36 height 15
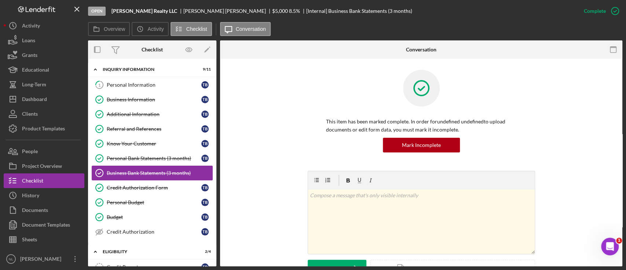
scroll to position [242, 0]
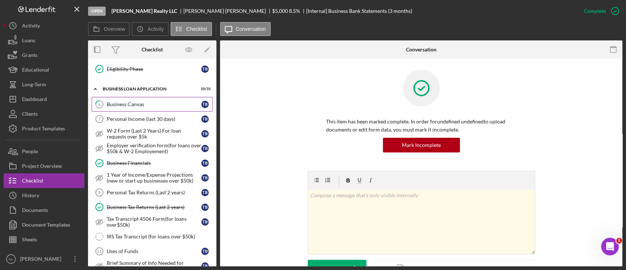
click at [121, 108] on link "6 Business Canvas T B" at bounding box center [152, 104] width 121 height 15
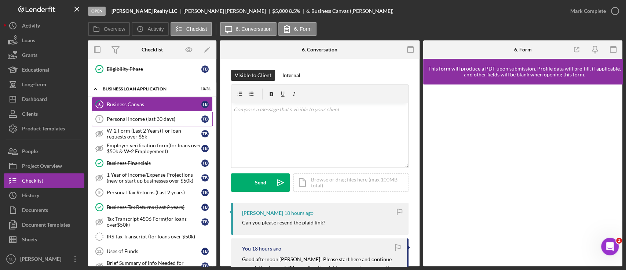
click at [121, 116] on div "Personal Income (last 30 days)" at bounding box center [154, 119] width 95 height 6
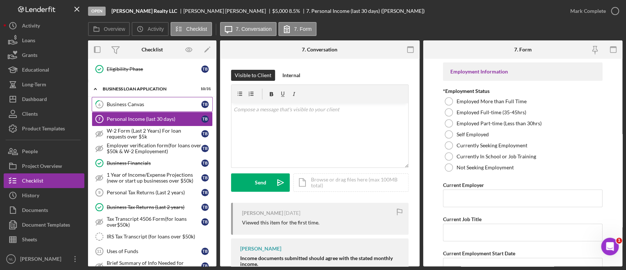
click at [138, 104] on div "Business Canvas" at bounding box center [154, 104] width 95 height 6
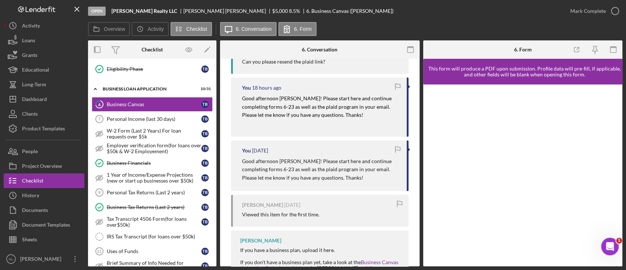
scroll to position [60, 0]
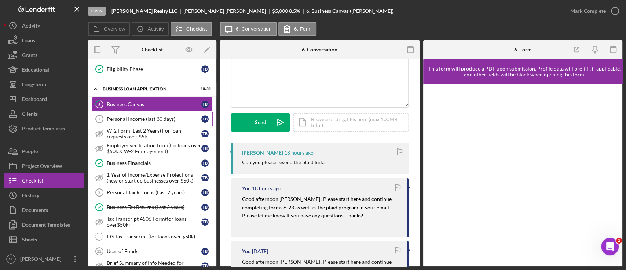
click at [132, 112] on link "Personal Income (last 30 days) 7 Personal Income (last 30 days) T B" at bounding box center [152, 119] width 121 height 15
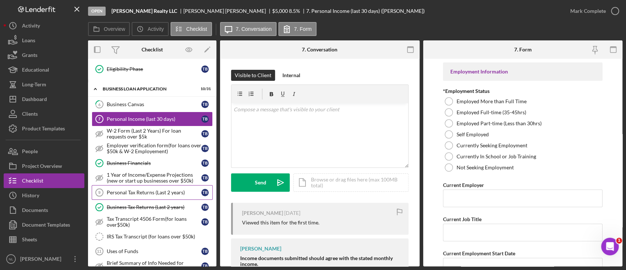
click at [131, 192] on div "Personal Tax Returns (Last 2 years)" at bounding box center [154, 192] width 95 height 6
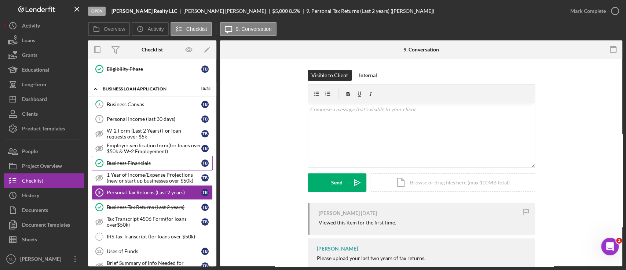
click at [130, 160] on div "Business Financials" at bounding box center [154, 163] width 95 height 6
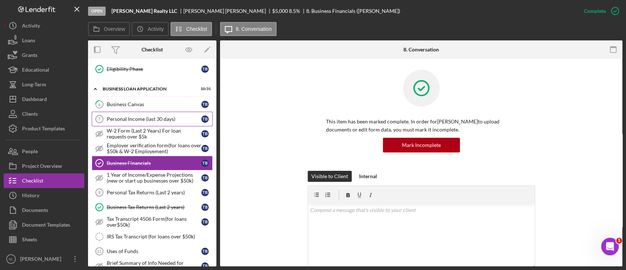
click at [119, 122] on link "Personal Income (last 30 days) 7 Personal Income (last 30 days) T B" at bounding box center [152, 119] width 121 height 15
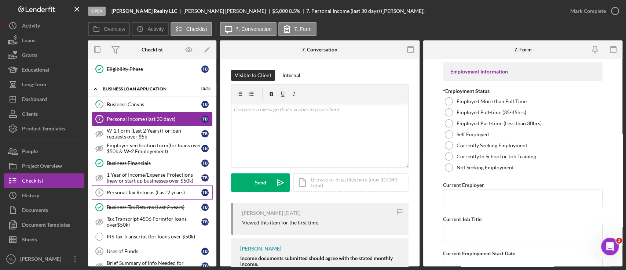
scroll to position [328, 0]
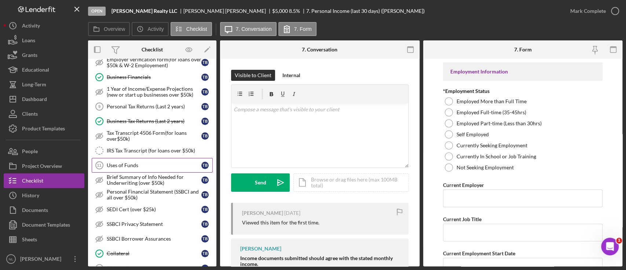
click at [124, 163] on div "Uses of Funds" at bounding box center [154, 165] width 95 height 6
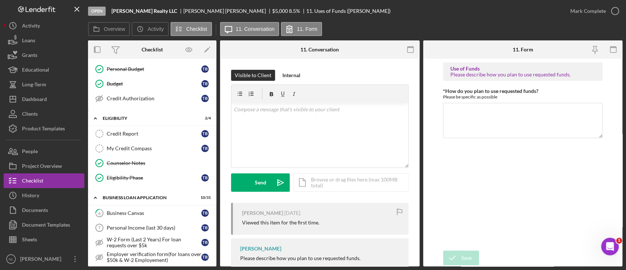
scroll to position [127, 0]
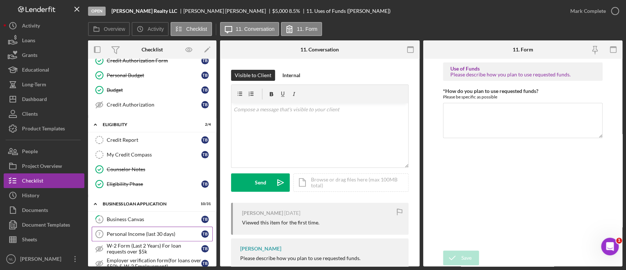
click at [122, 231] on div "Personal Income (last 30 days)" at bounding box center [154, 234] width 95 height 6
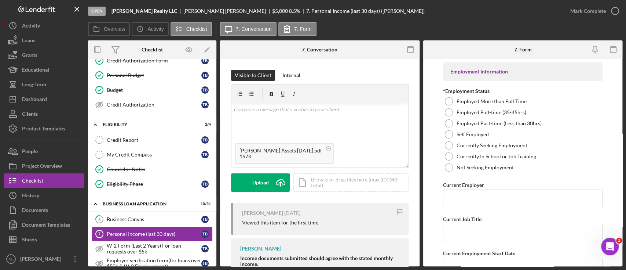
click at [292, 69] on div "Visible to Client Internal v Color teal Color pink Remove color Add row above A…" at bounding box center [320, 210] width 200 height 303
click at [292, 74] on div "Internal" at bounding box center [292, 75] width 18 height 11
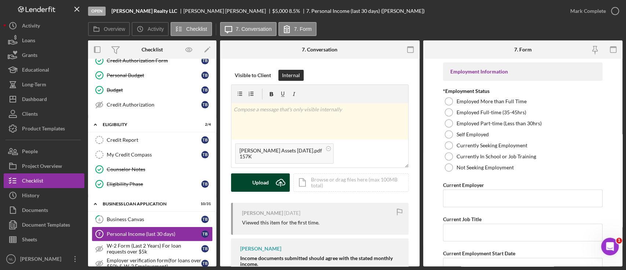
click at [274, 183] on icon "Icon/Upload" at bounding box center [281, 182] width 18 height 18
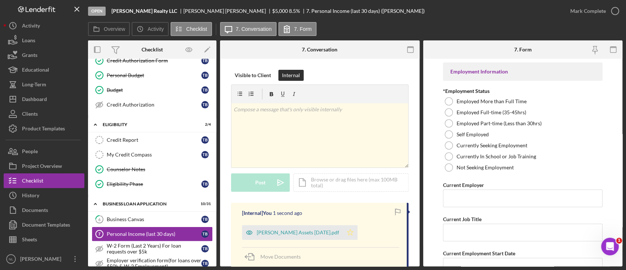
click at [345, 237] on icon "Icon/Star" at bounding box center [350, 232] width 15 height 15
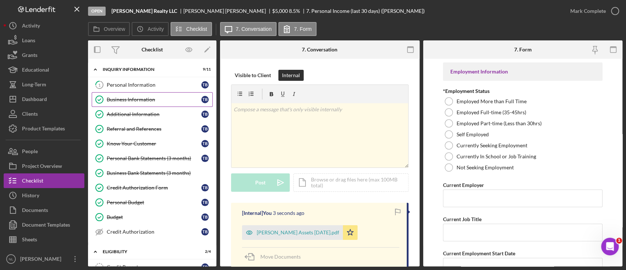
click at [138, 105] on link "Business Information Business Information T B" at bounding box center [152, 99] width 121 height 15
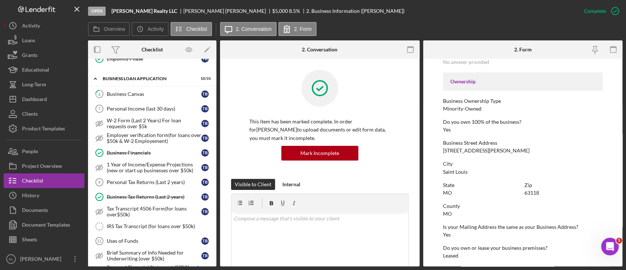
scroll to position [253, 0]
click at [123, 94] on div "Business Canvas" at bounding box center [154, 93] width 95 height 6
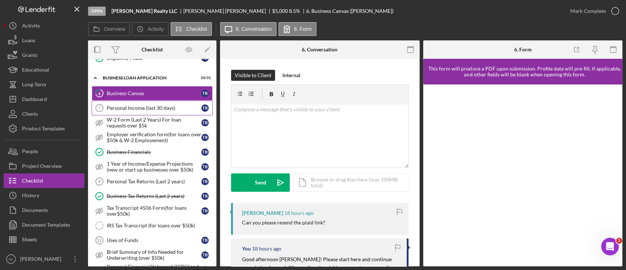
click at [150, 110] on link "Personal Income (last 30 days) 7 Personal Income (last 30 days) T B" at bounding box center [152, 108] width 121 height 15
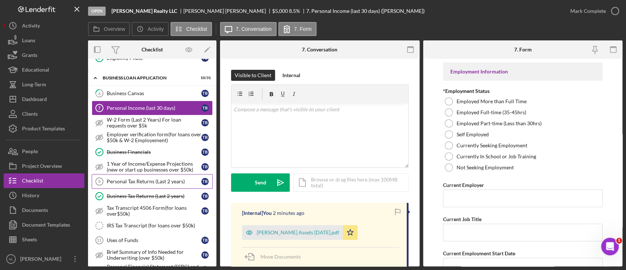
click at [155, 181] on div "Personal Tax Returns (Last 2 years)" at bounding box center [154, 181] width 95 height 6
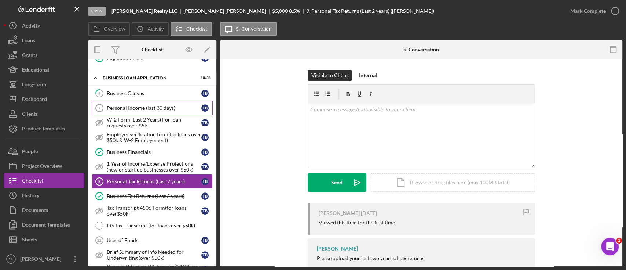
click at [139, 109] on link "Personal Income (last 30 days) 7 Personal Income (last 30 days) T B" at bounding box center [152, 108] width 121 height 15
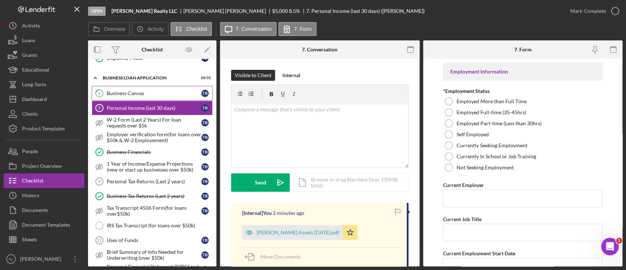
click at [128, 96] on link "6 Business Canvas T B" at bounding box center [152, 93] width 121 height 15
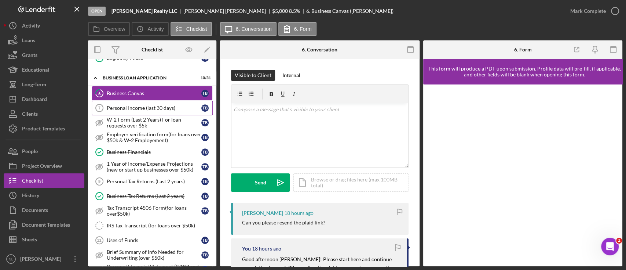
click at [135, 102] on link "Personal Income (last 30 days) 7 Personal Income (last 30 days) T B" at bounding box center [152, 108] width 121 height 15
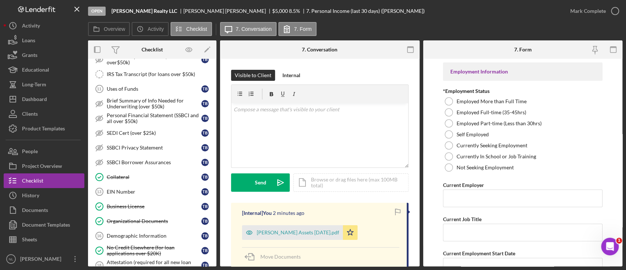
scroll to position [581, 0]
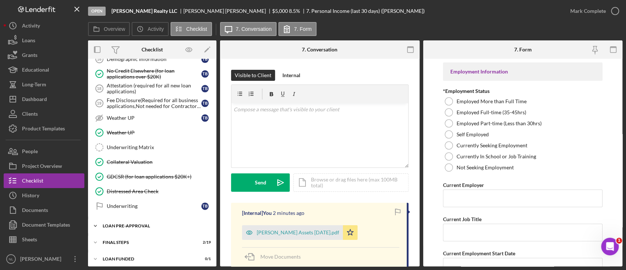
click at [150, 218] on div "Icon/Expander LOAN PRE-APPROVAL 0 / 2" at bounding box center [152, 225] width 128 height 15
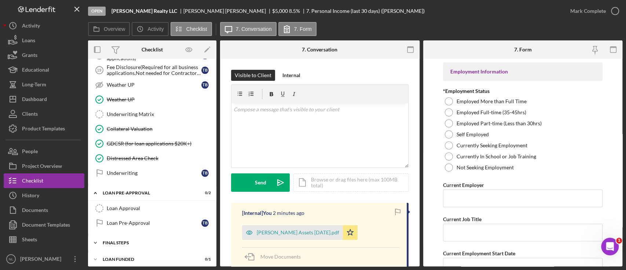
click at [135, 235] on div "Icon/Expander FINAL STEPS 2 / 19" at bounding box center [152, 242] width 128 height 15
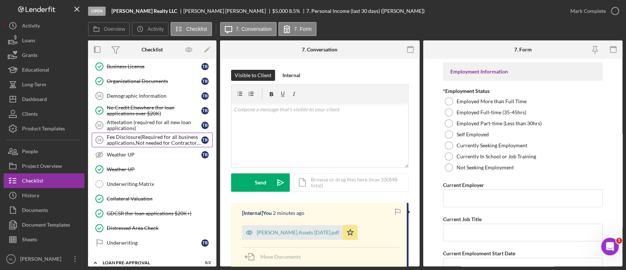
scroll to position [605, 0]
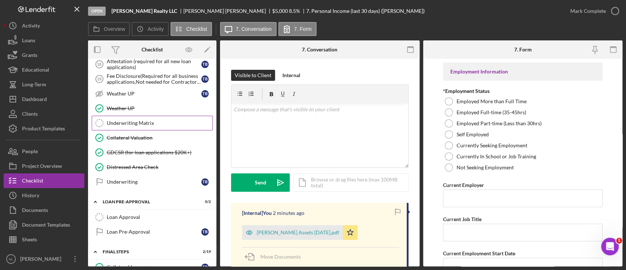
click at [135, 122] on link "Underwriting Matrix Underwriting Matrix" at bounding box center [152, 123] width 121 height 15
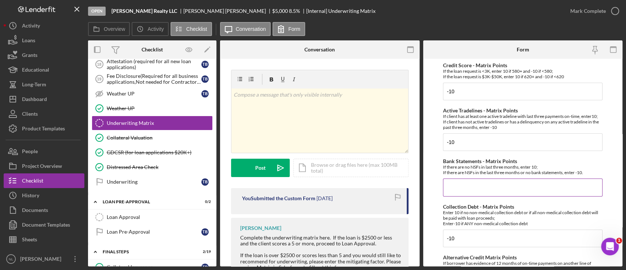
click at [466, 177] on div "Bank Statements - Matrix Points If there are no NSFs in last three months, ente…" at bounding box center [523, 177] width 160 height 38
click at [459, 183] on input "Bank Statements - Matrix Points" at bounding box center [523, 187] width 160 height 18
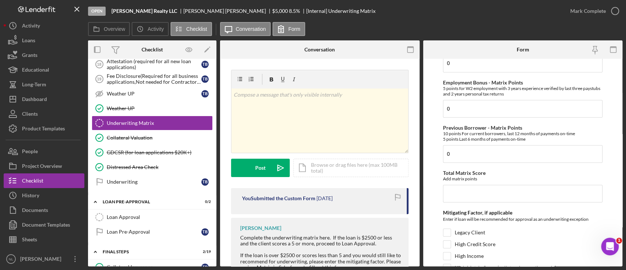
scroll to position [420, 0]
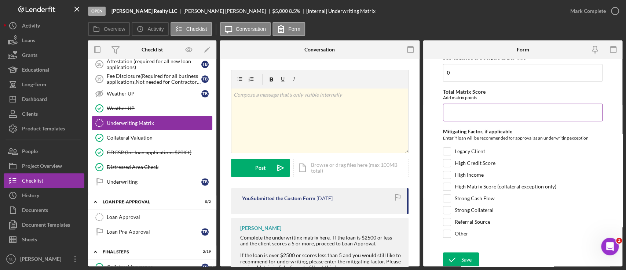
type input "-10"
click at [459, 113] on input "Total Matrix Score" at bounding box center [523, 112] width 160 height 18
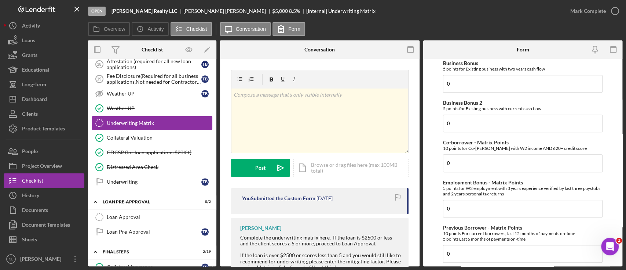
scroll to position [188, 0]
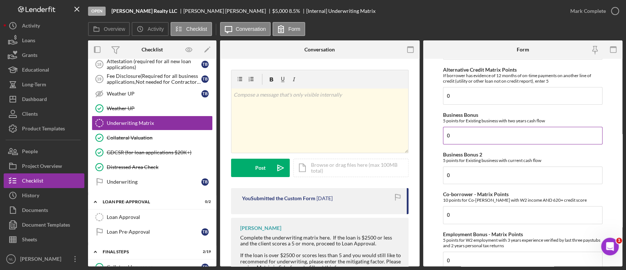
type input "-40"
click at [467, 133] on input "0" at bounding box center [523, 136] width 160 height 18
click at [477, 178] on input "0" at bounding box center [523, 175] width 160 height 18
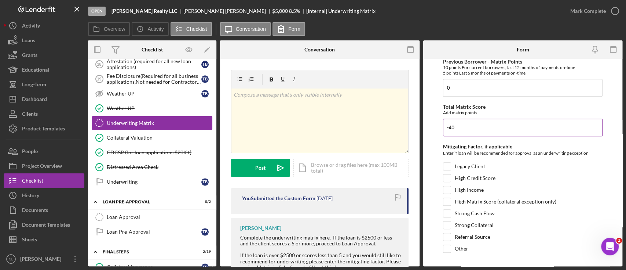
scroll to position [409, 0]
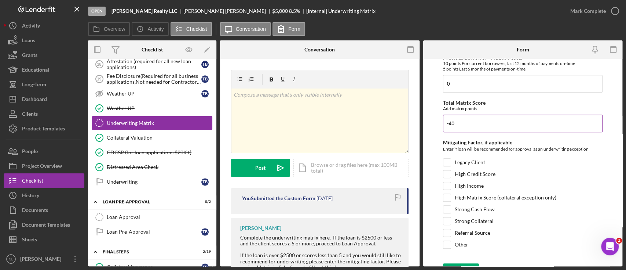
type input "5"
click at [465, 127] on input "-40" at bounding box center [523, 123] width 160 height 18
click at [464, 127] on input "-40" at bounding box center [523, 123] width 160 height 18
type input "--35"
click at [447, 160] on input "Legacy Client" at bounding box center [447, 162] width 7 height 7
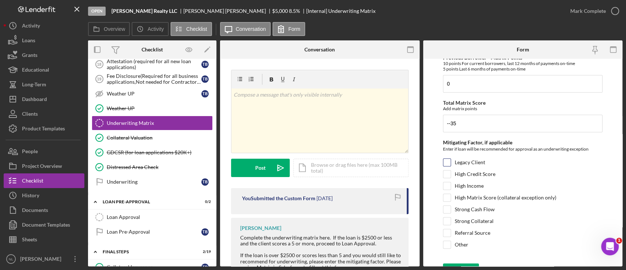
checkbox input "true"
click at [450, 229] on input "Referral Source" at bounding box center [447, 232] width 7 height 7
checkbox input "true"
click at [446, 165] on div at bounding box center [447, 162] width 8 height 8
click at [446, 160] on input "Legacy Client" at bounding box center [447, 162] width 7 height 7
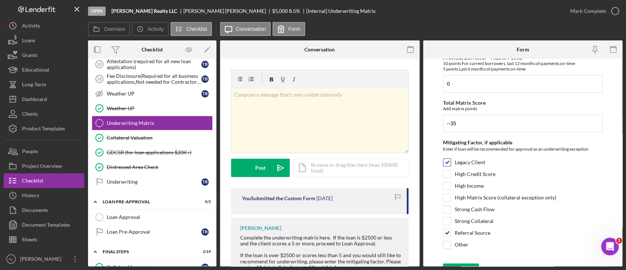
checkbox input "false"
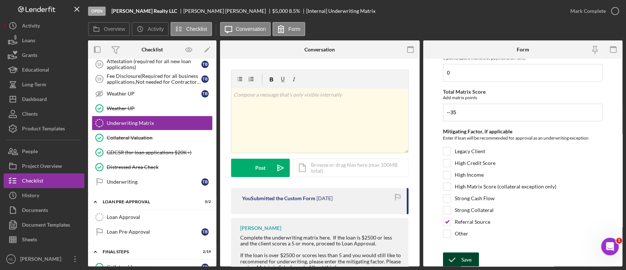
click at [470, 256] on div "Save" at bounding box center [467, 259] width 10 height 15
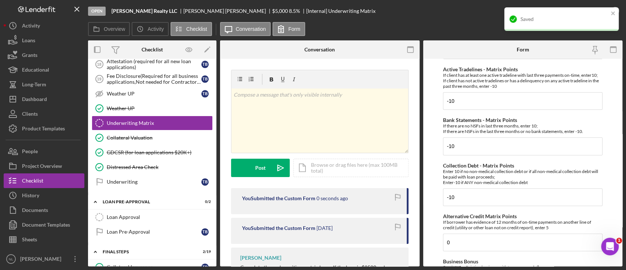
scroll to position [0, 0]
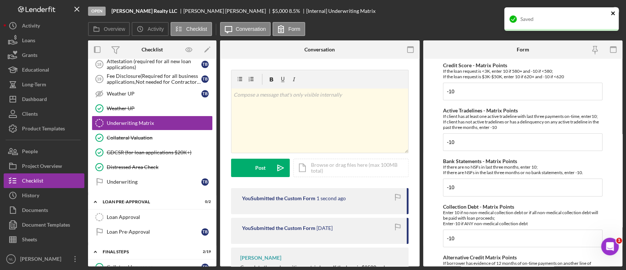
click at [612, 13] on icon "close" at bounding box center [613, 13] width 5 height 6
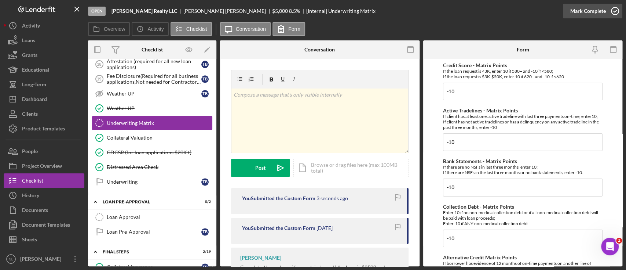
click at [601, 17] on div "Mark Complete" at bounding box center [589, 11] width 36 height 15
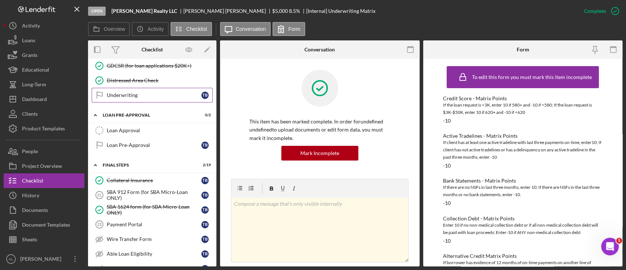
scroll to position [692, 0]
click at [163, 92] on div "Underwriting" at bounding box center [154, 95] width 95 height 6
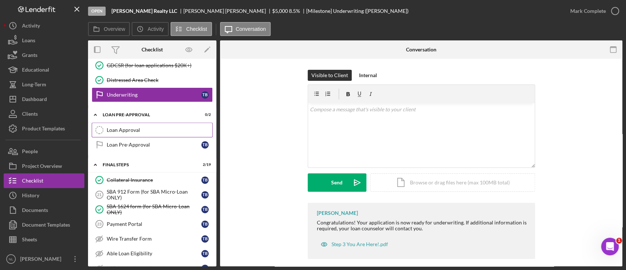
click at [143, 123] on link "Loan Approval Loan Approval" at bounding box center [152, 130] width 121 height 15
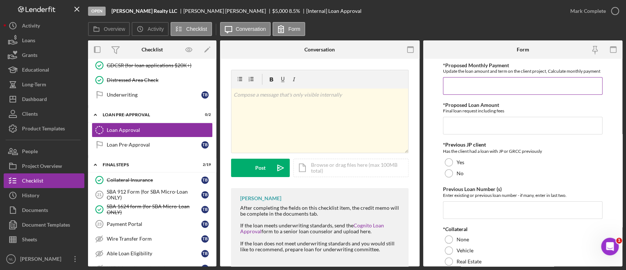
click at [445, 95] on input "*Proposed Monthly Payment" at bounding box center [523, 86] width 160 height 18
type input "$111"
click at [465, 134] on input "*Proposed Loan Amount" at bounding box center [523, 126] width 160 height 18
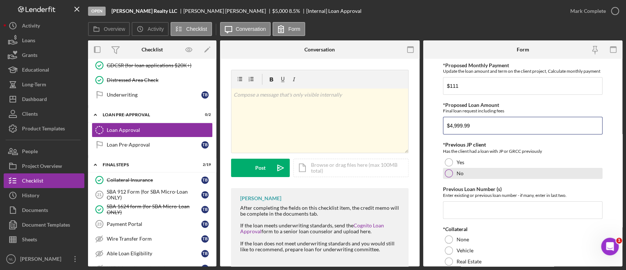
type input "$4,999.99"
click at [447, 177] on div at bounding box center [449, 173] width 8 height 8
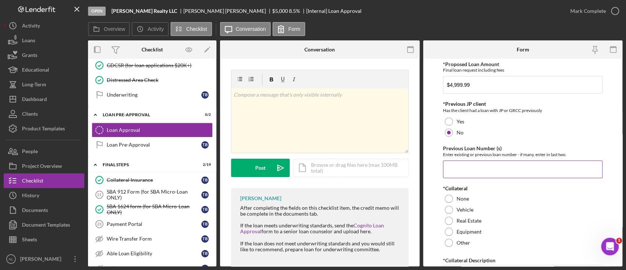
click at [455, 172] on input "Previous Loan Number (s)" at bounding box center [523, 169] width 160 height 18
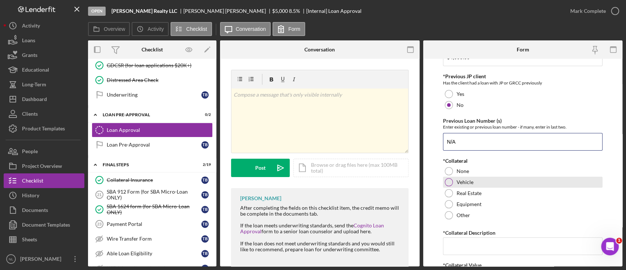
type input "N/A"
click at [450, 182] on div "Vehicle" at bounding box center [523, 181] width 160 height 11
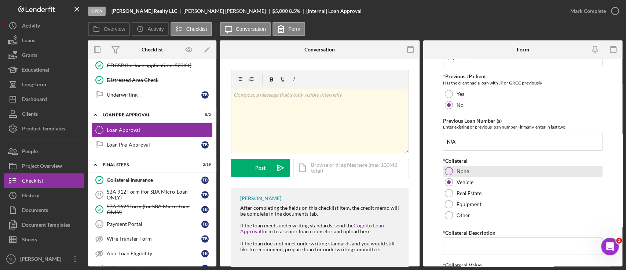
click at [450, 175] on div at bounding box center [449, 171] width 8 height 8
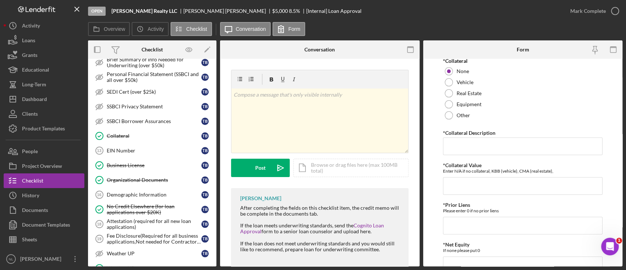
scroll to position [448, 0]
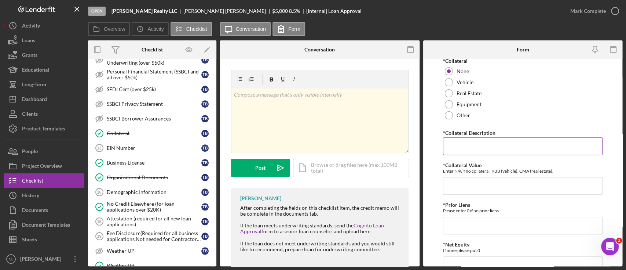
click at [473, 146] on input "*Collateral Description" at bounding box center [523, 146] width 160 height 18
type input "N/A"
click at [461, 194] on input "*Collateral Value" at bounding box center [523, 186] width 160 height 18
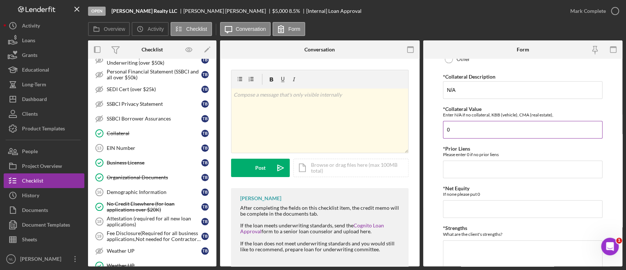
scroll to position [232, 0]
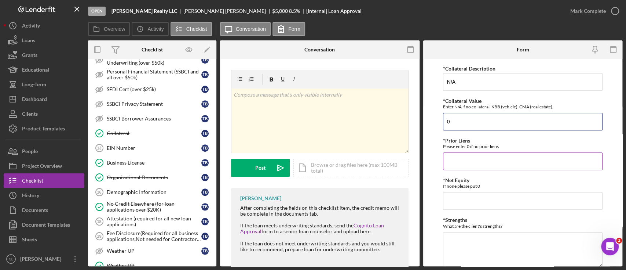
type input "0"
click at [455, 168] on input "*Prior Liens" at bounding box center [523, 161] width 160 height 18
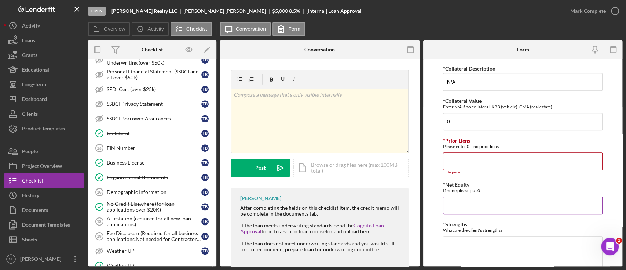
click at [469, 199] on div "*Net Equity If none please put 0" at bounding box center [523, 198] width 160 height 32
click at [454, 165] on input "*Prior Liens" at bounding box center [523, 161] width 160 height 18
click at [478, 170] on input "*Prior Liens" at bounding box center [523, 161] width 160 height 18
type input "0"
click at [457, 207] on input "*Net Equity" at bounding box center [523, 201] width 160 height 18
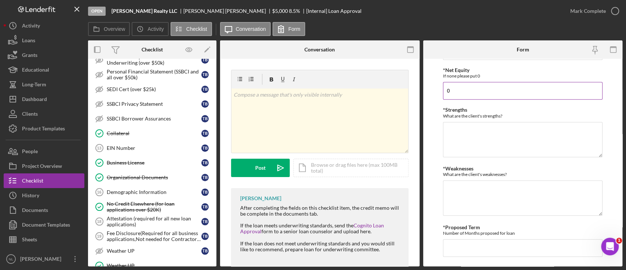
scroll to position [344, 0]
type input "0"
click at [455, 139] on textarea "*Strengths" at bounding box center [523, 137] width 160 height 35
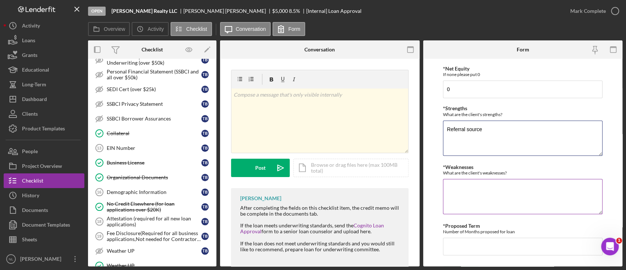
type textarea "Referral source"
click at [455, 200] on textarea "*Weaknesses" at bounding box center [523, 196] width 160 height 35
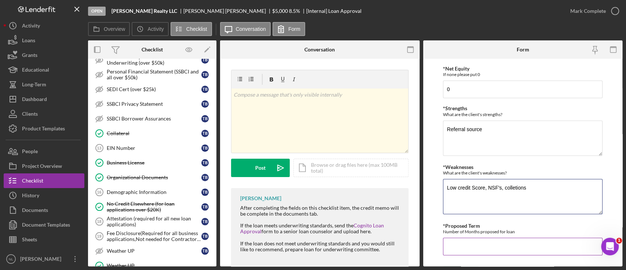
type textarea "Low credit Score, NSF's, colletions"
click at [491, 250] on input "*Proposed Term" at bounding box center [523, 246] width 160 height 18
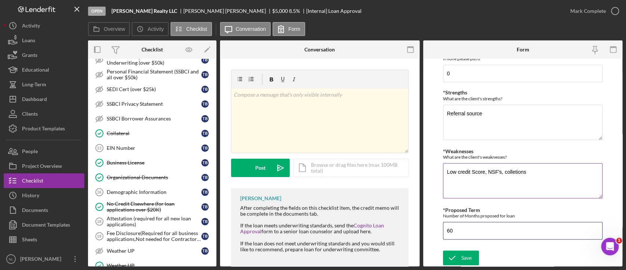
type input "60"
click at [529, 176] on textarea "Low credit Score, NSF's, colletions" at bounding box center [523, 180] width 160 height 35
type textarea "Low credit Score, NSF's, collections"
click at [460, 252] on icon "submit" at bounding box center [452, 257] width 18 height 18
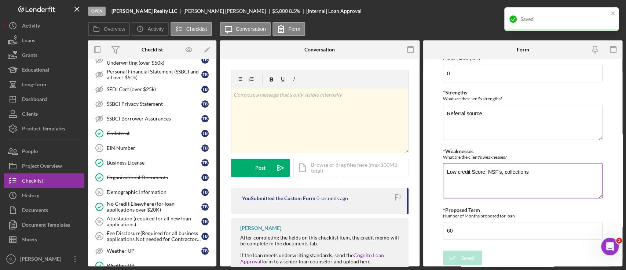
scroll to position [329, 0]
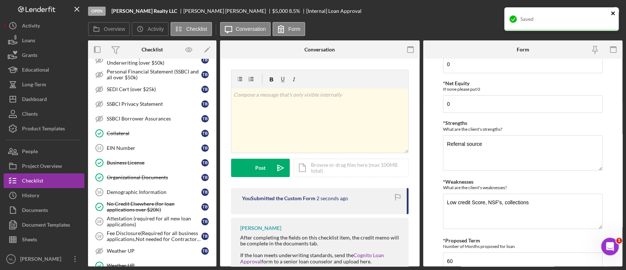
click at [612, 10] on icon "close" at bounding box center [613, 13] width 5 height 6
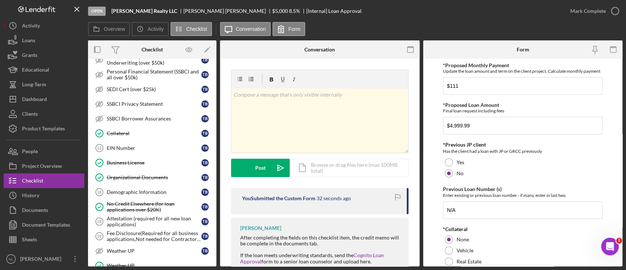
scroll to position [364, 0]
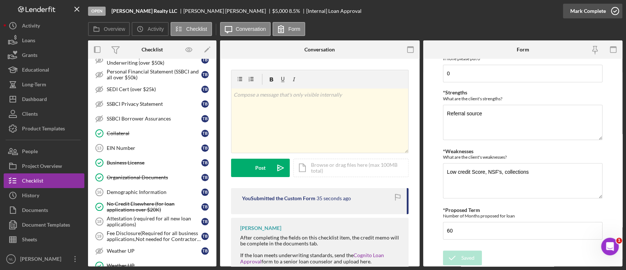
click at [587, 13] on div "Mark Complete" at bounding box center [589, 11] width 36 height 15
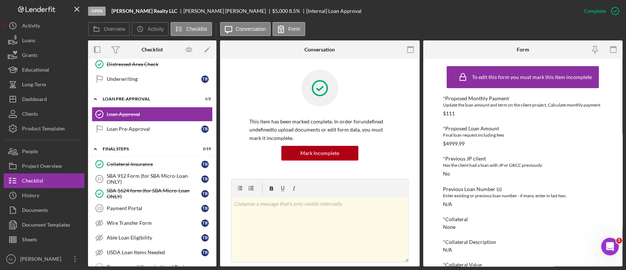
scroll to position [708, 0]
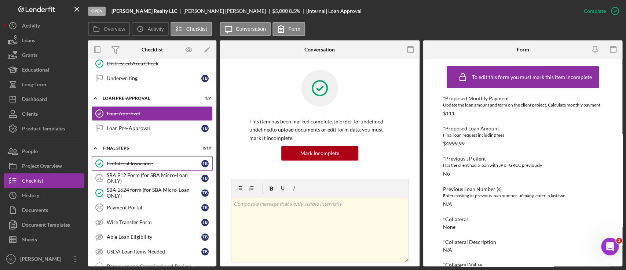
click at [155, 160] on div "Collateral Insurance" at bounding box center [154, 163] width 95 height 6
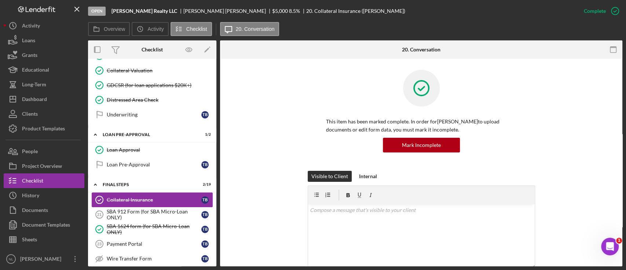
scroll to position [673, 0]
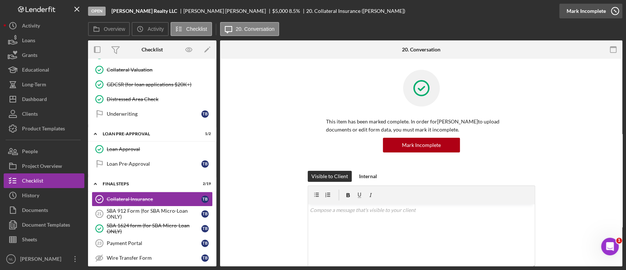
click at [584, 14] on div "Mark Incomplete" at bounding box center [586, 11] width 39 height 15
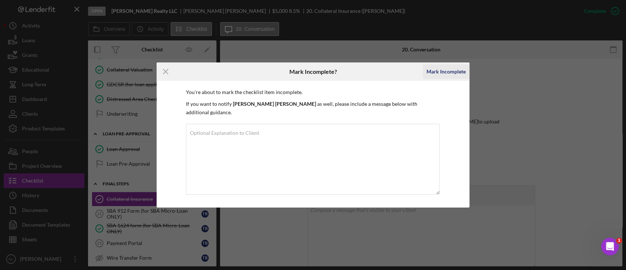
click at [455, 76] on div "Mark Incomplete" at bounding box center [446, 71] width 39 height 15
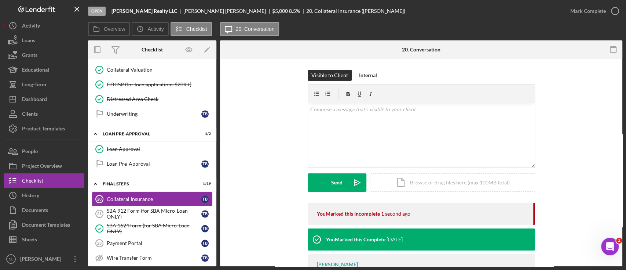
scroll to position [131, 0]
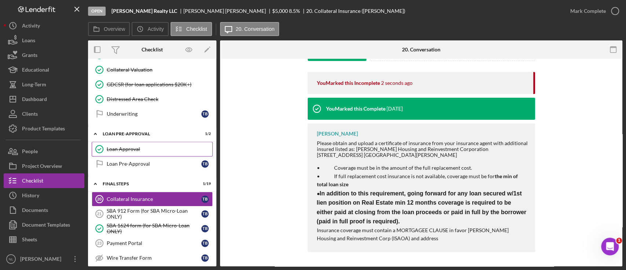
click at [163, 146] on div "Loan Approval" at bounding box center [160, 149] width 106 height 6
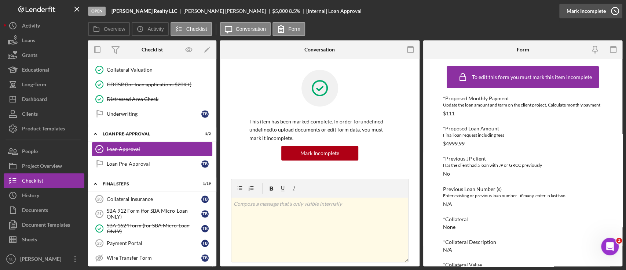
click at [607, 14] on icon "button" at bounding box center [615, 11] width 18 height 18
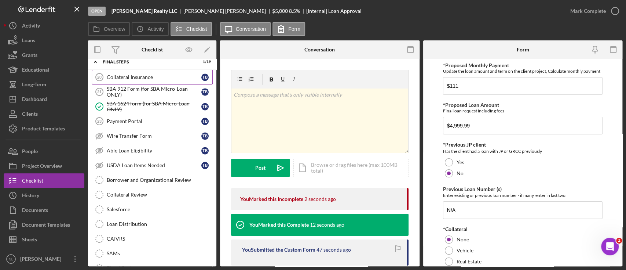
scroll to position [795, 0]
click at [119, 77] on link "Collateral Insurance 20 Collateral Insurance T B" at bounding box center [152, 76] width 121 height 15
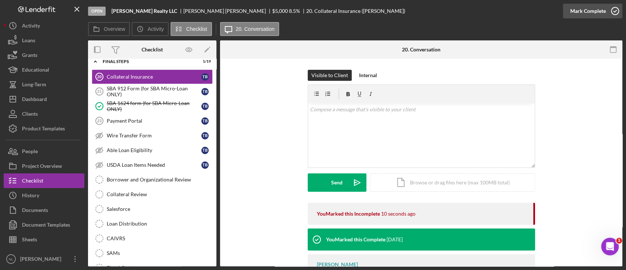
click at [578, 16] on div "Mark Complete" at bounding box center [589, 11] width 36 height 15
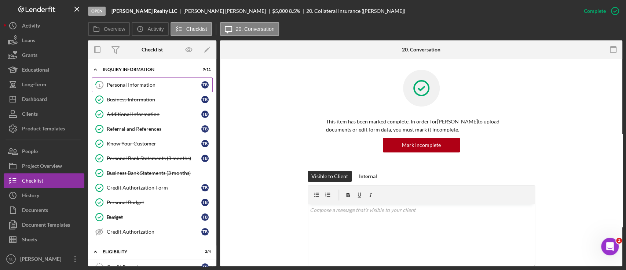
click at [131, 86] on div "Personal Information" at bounding box center [154, 85] width 95 height 6
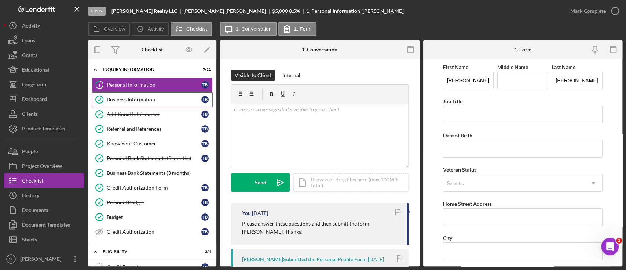
click at [140, 106] on link "Business Information Business Information T B" at bounding box center [152, 99] width 121 height 15
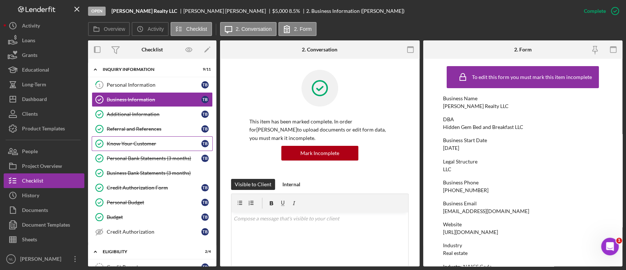
scroll to position [80, 0]
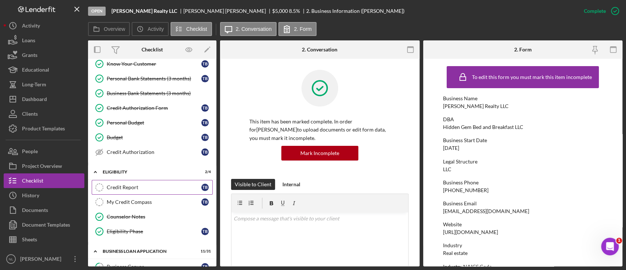
click at [135, 191] on link "Credit Report Credit Report T B" at bounding box center [152, 187] width 121 height 15
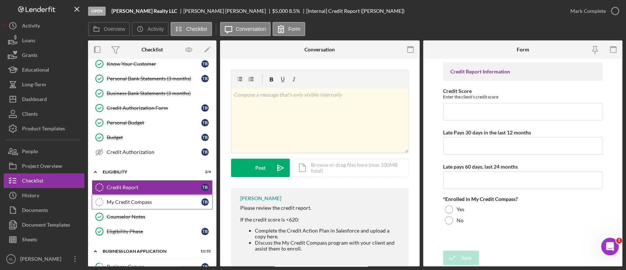
click at [135, 199] on div "My Credit Compass" at bounding box center [154, 202] width 95 height 6
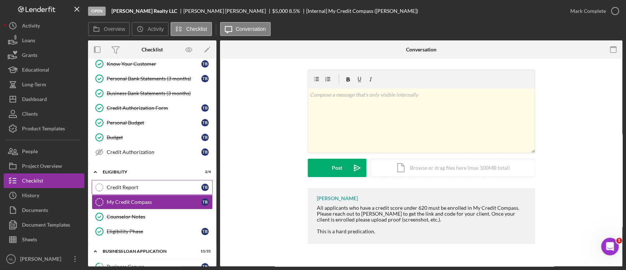
click at [130, 184] on div "Credit Report" at bounding box center [154, 187] width 95 height 6
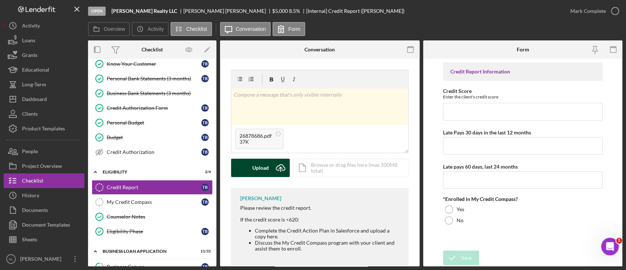
click at [270, 167] on button "Upload Icon/Upload" at bounding box center [260, 168] width 59 height 18
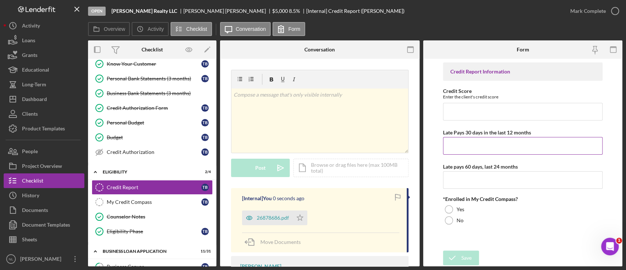
click at [481, 145] on input "Late Pays 30 days in the last 12 months" at bounding box center [523, 146] width 160 height 18
type input "7"
click at [459, 183] on input "Late pays 60 days, last 24 months" at bounding box center [523, 180] width 160 height 18
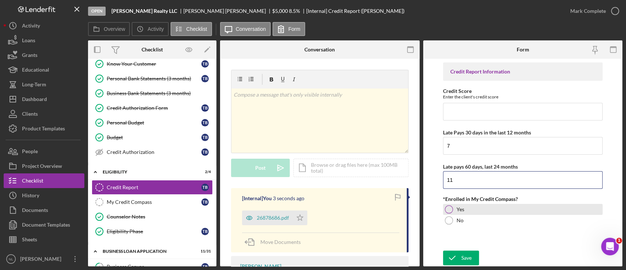
type input "11"
click at [453, 208] on div "Yes" at bounding box center [523, 209] width 160 height 11
click at [462, 114] on input "Credit Score" at bounding box center [523, 112] width 160 height 18
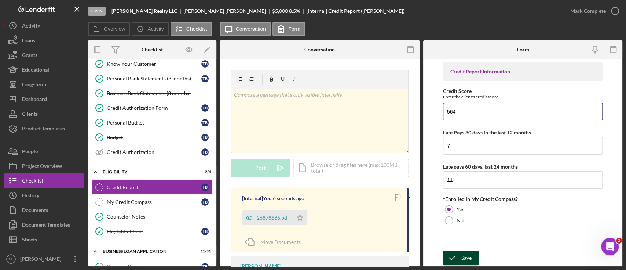
type input "564"
click at [473, 252] on button "Save" at bounding box center [461, 257] width 36 height 15
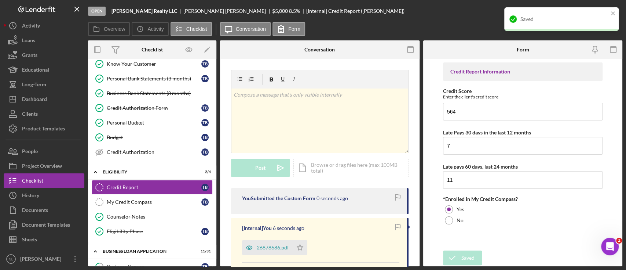
scroll to position [59, 0]
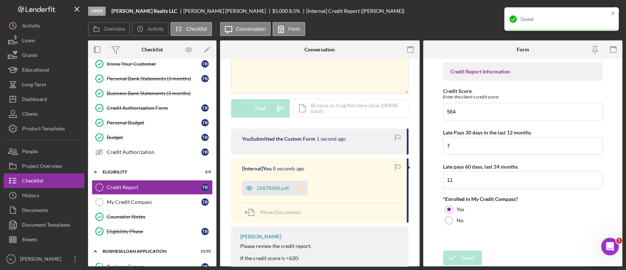
click at [299, 194] on icon "Icon/Star" at bounding box center [300, 188] width 15 height 15
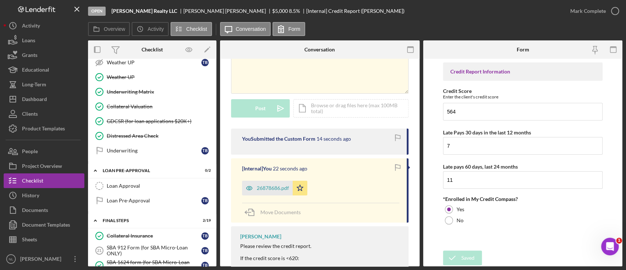
scroll to position [677, 0]
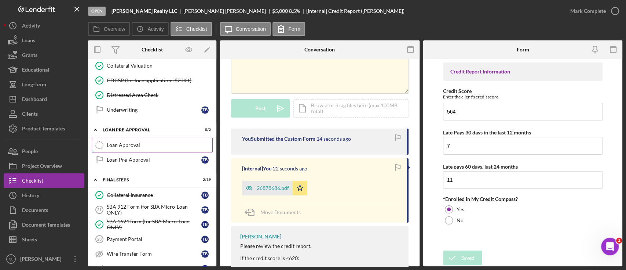
click at [132, 146] on link "Loan Approval Loan Approval" at bounding box center [152, 145] width 121 height 15
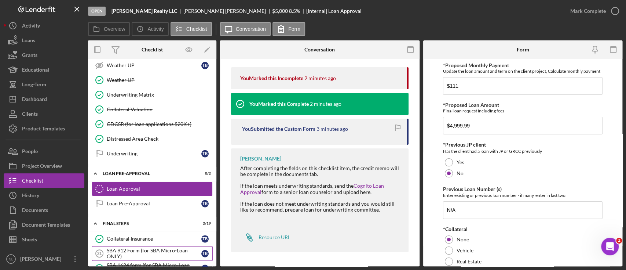
scroll to position [623, 0]
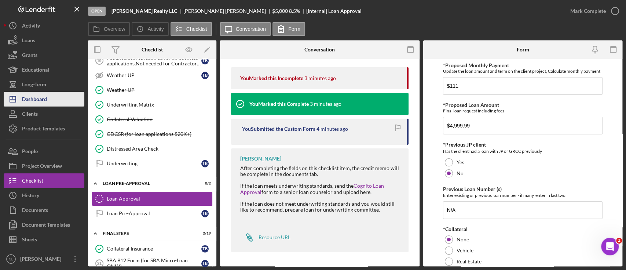
click at [59, 98] on button "Icon/Dashboard Dashboard" at bounding box center [44, 99] width 81 height 15
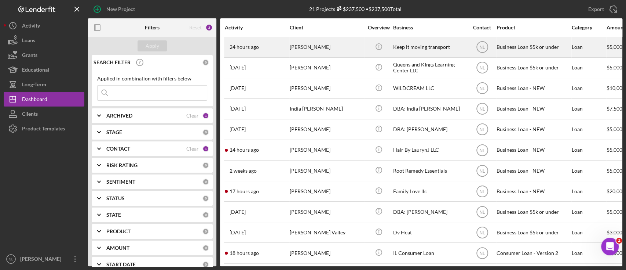
click at [308, 51] on div "[PERSON_NAME]" at bounding box center [326, 46] width 73 height 19
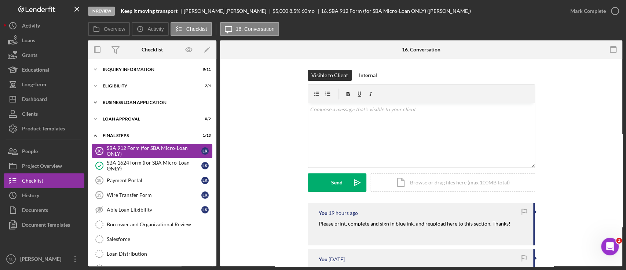
click at [112, 98] on div "Icon/Expander BUSINESS LOAN APPLICATION 4 / 11" at bounding box center [152, 102] width 128 height 15
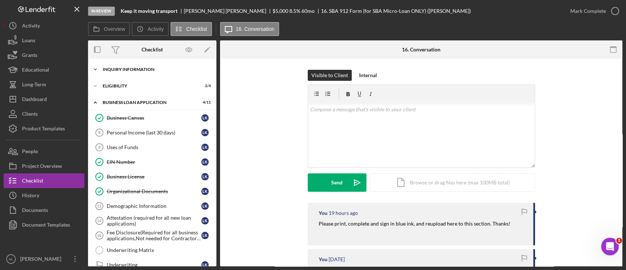
click at [106, 67] on div "INQUIRY INFORMATION" at bounding box center [155, 69] width 105 height 4
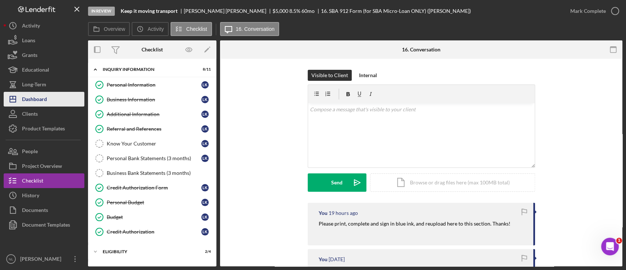
click at [56, 99] on button "Icon/Dashboard Dashboard" at bounding box center [44, 99] width 81 height 15
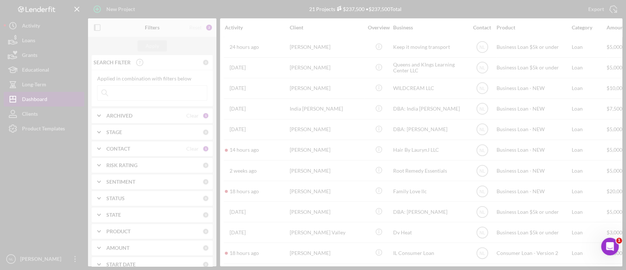
click at [56, 99] on div at bounding box center [313, 135] width 626 height 270
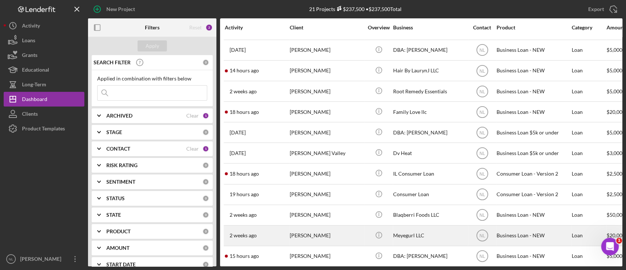
scroll to position [211, 0]
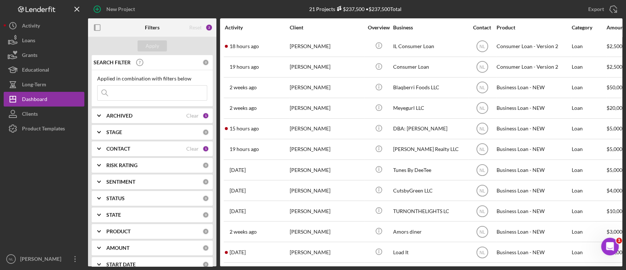
click at [155, 97] on input at bounding box center [152, 92] width 109 height 15
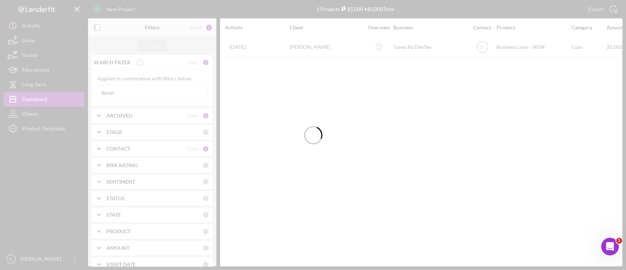
scroll to position [0, 0]
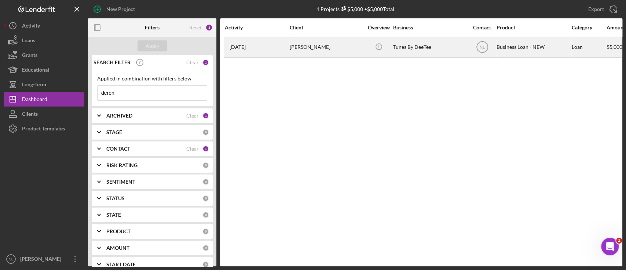
type input "deron"
click at [298, 55] on div "[PERSON_NAME]" at bounding box center [326, 46] width 73 height 19
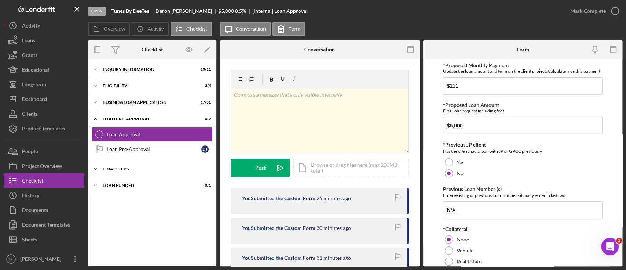
click at [146, 168] on div "FINAL STEPS" at bounding box center [155, 169] width 105 height 4
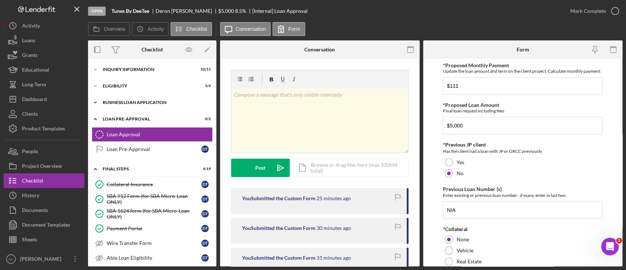
click at [144, 103] on div "BUSINESS LOAN APPLICATION" at bounding box center [155, 102] width 105 height 4
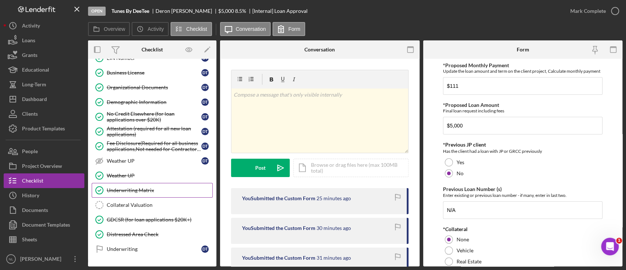
scroll to position [310, 0]
click at [135, 187] on div "Underwriting Matrix" at bounding box center [160, 190] width 106 height 6
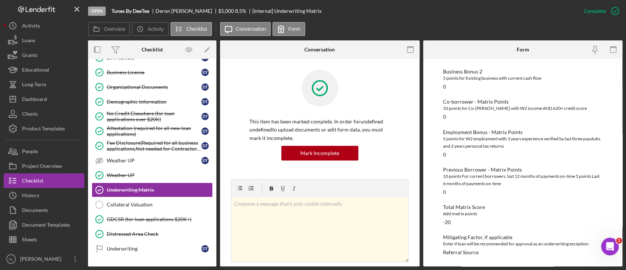
scroll to position [251, 0]
click at [47, 98] on button "Icon/Dashboard Dashboard" at bounding box center [44, 99] width 81 height 15
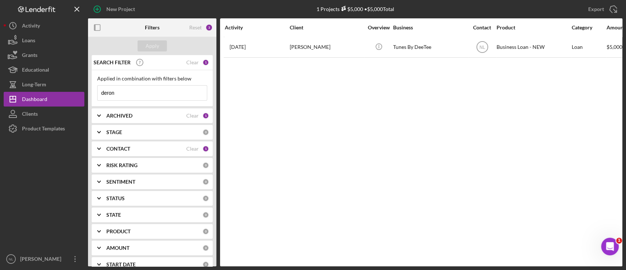
click at [179, 92] on input "deron" at bounding box center [152, 92] width 109 height 15
click at [154, 46] on div "Apply" at bounding box center [153, 45] width 14 height 11
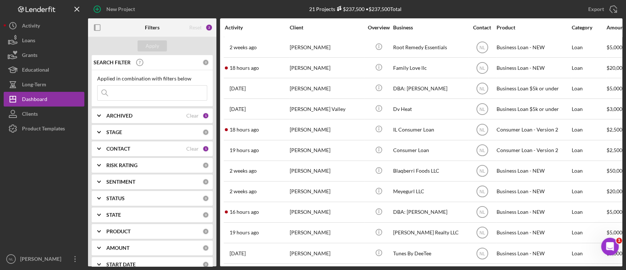
scroll to position [211, 0]
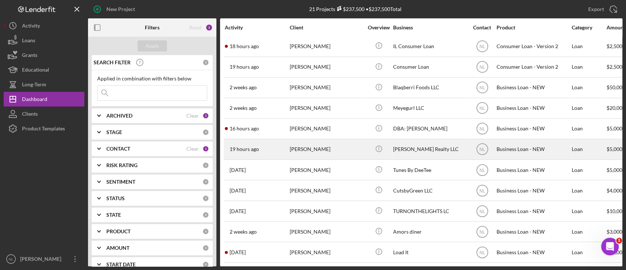
click at [333, 148] on div "[PERSON_NAME]" at bounding box center [326, 148] width 73 height 19
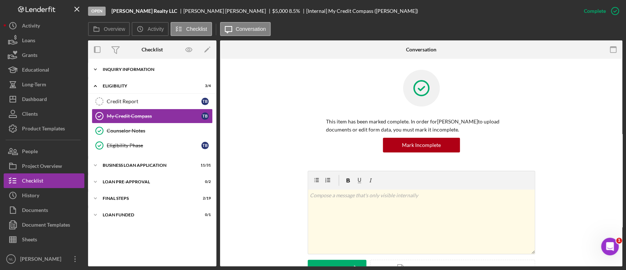
click at [156, 70] on div "INQUIRY INFORMATION" at bounding box center [155, 69] width 105 height 4
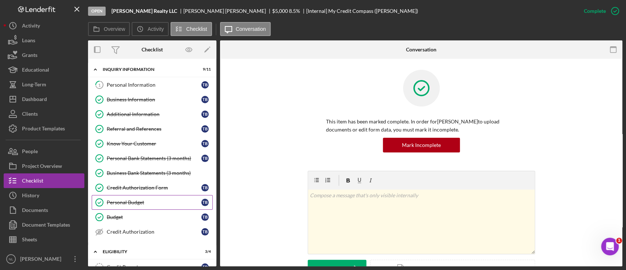
scroll to position [124, 0]
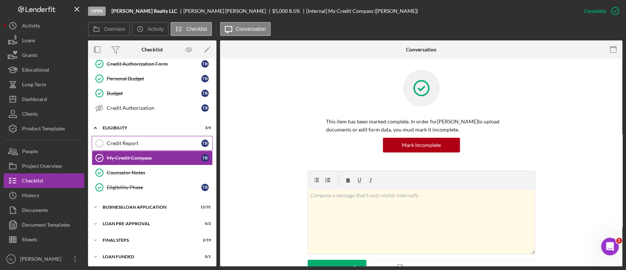
click at [134, 147] on link "Credit Report Credit Report T B" at bounding box center [152, 143] width 121 height 15
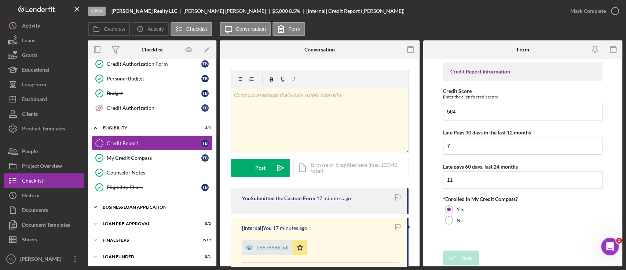
click at [146, 202] on div "Icon/Expander BUSINESS LOAN APPLICATION 11 / 31" at bounding box center [152, 207] width 128 height 15
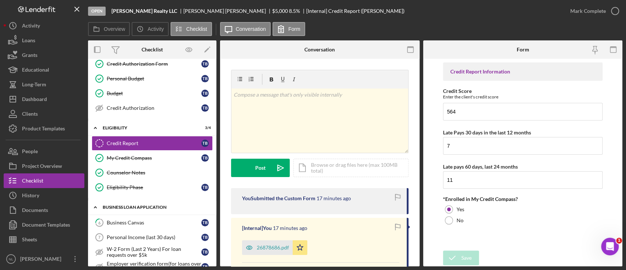
scroll to position [244, 0]
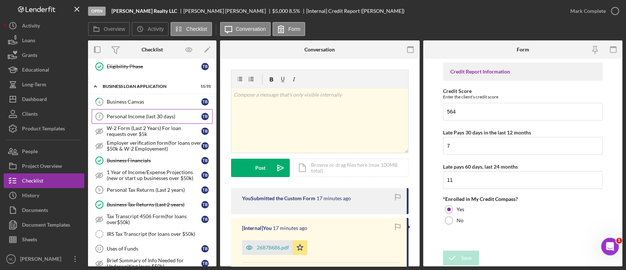
click at [146, 118] on link "Personal Income (last 30 days) 7 Personal Income (last 30 days) T B" at bounding box center [152, 116] width 121 height 15
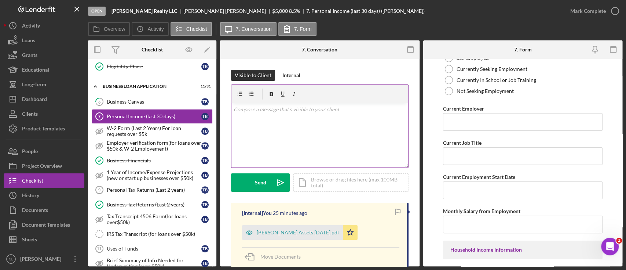
click at [303, 138] on div "v Color teal Color pink Remove color Add row above Add row below Add column bef…" at bounding box center [320, 135] width 177 height 64
click at [250, 183] on button "Send Icon/icon-invite-send" at bounding box center [260, 182] width 59 height 18
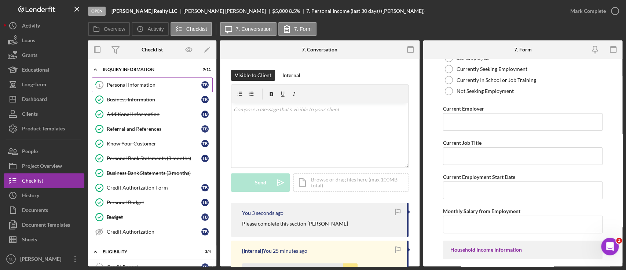
click at [145, 91] on link "1 Personal Information T B" at bounding box center [152, 84] width 121 height 15
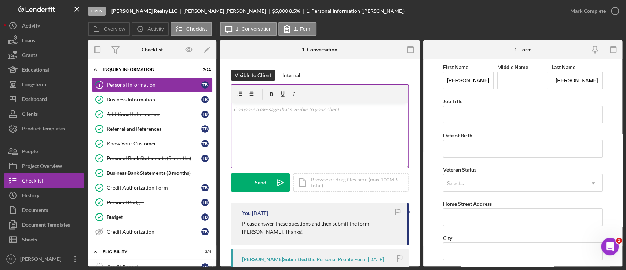
click at [310, 131] on div "v Color teal Color pink Remove color Add row above Add row below Add column bef…" at bounding box center [320, 135] width 177 height 64
click at [269, 177] on button "Send Icon/icon-invite-send" at bounding box center [260, 182] width 59 height 18
